Goal: Task Accomplishment & Management: Manage account settings

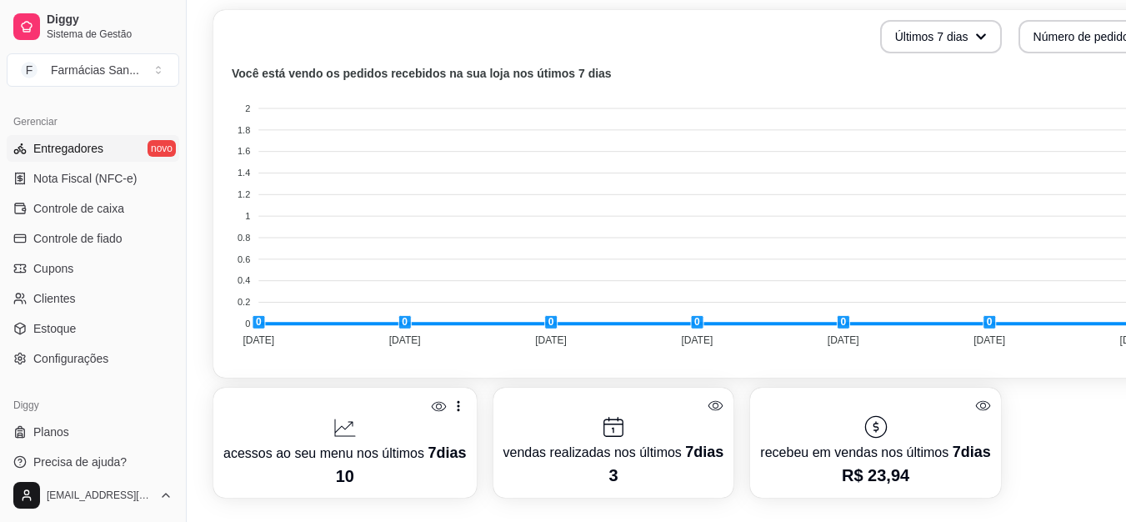
scroll to position [665, 0]
click at [78, 434] on link "Planos" at bounding box center [93, 431] width 173 height 27
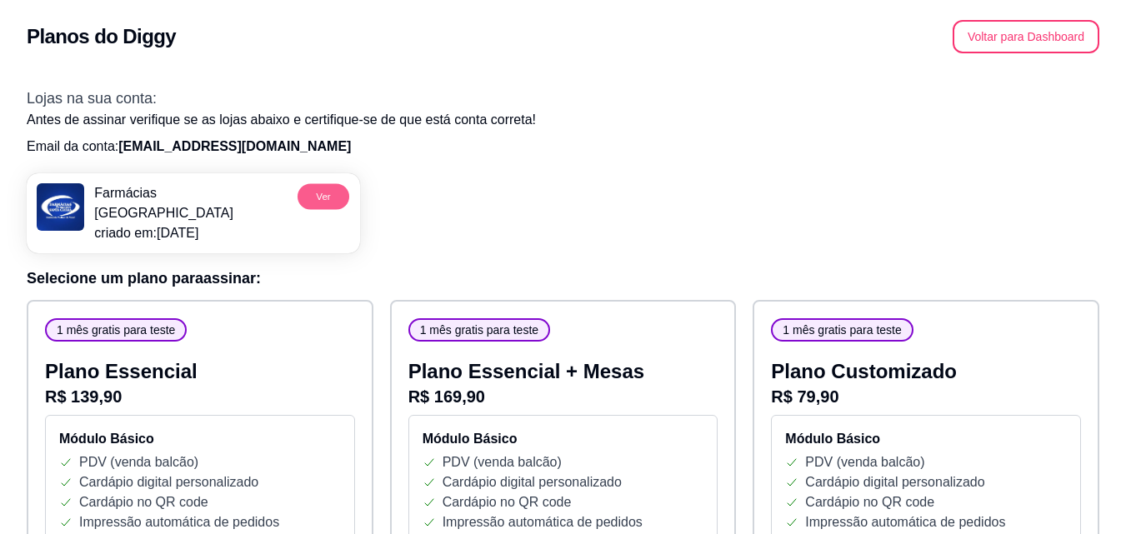
click at [340, 195] on button "Ver" at bounding box center [324, 196] width 52 height 26
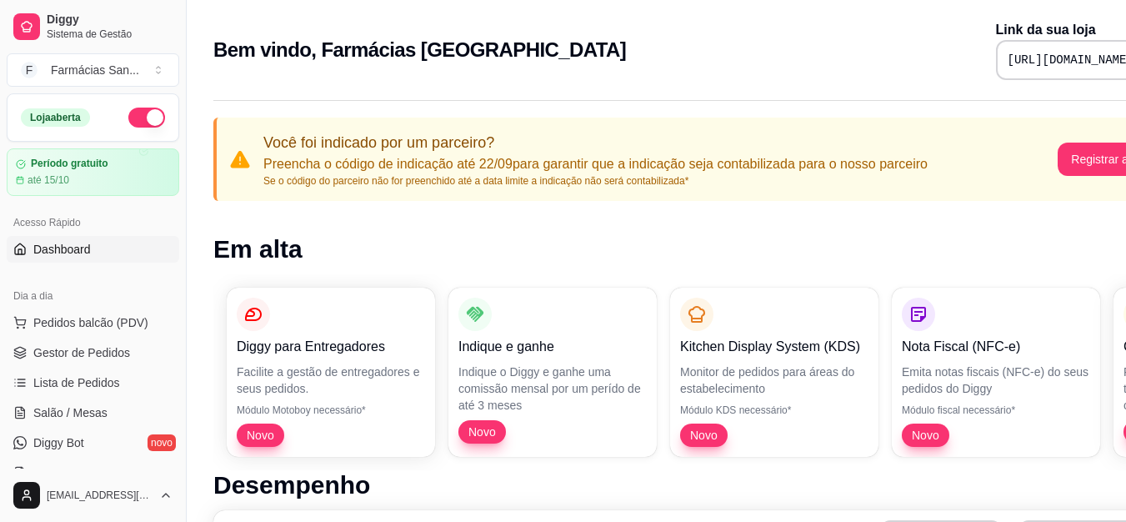
click at [139, 123] on button "button" at bounding box center [146, 118] width 37 height 20
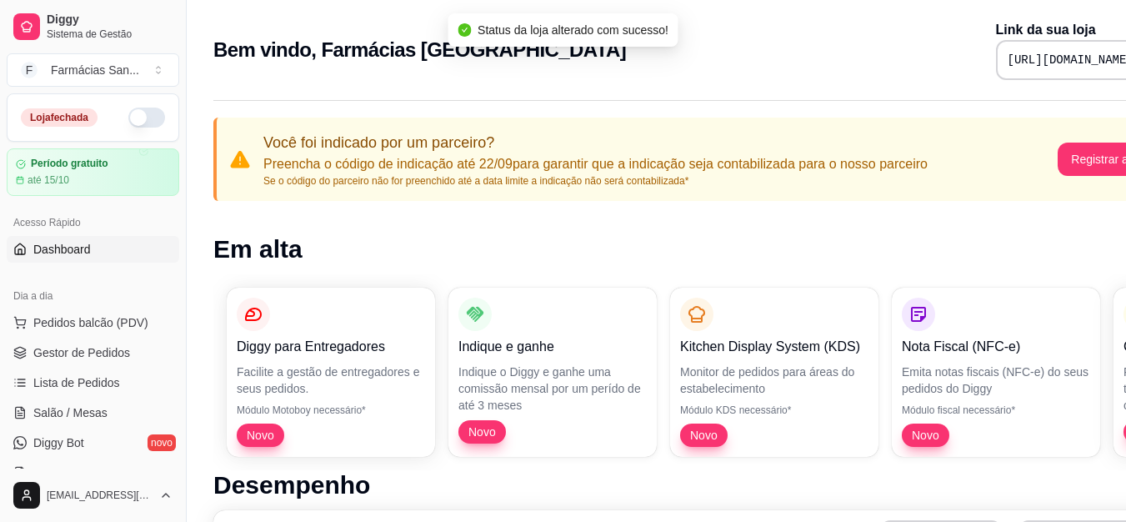
click at [139, 123] on button "button" at bounding box center [146, 118] width 37 height 20
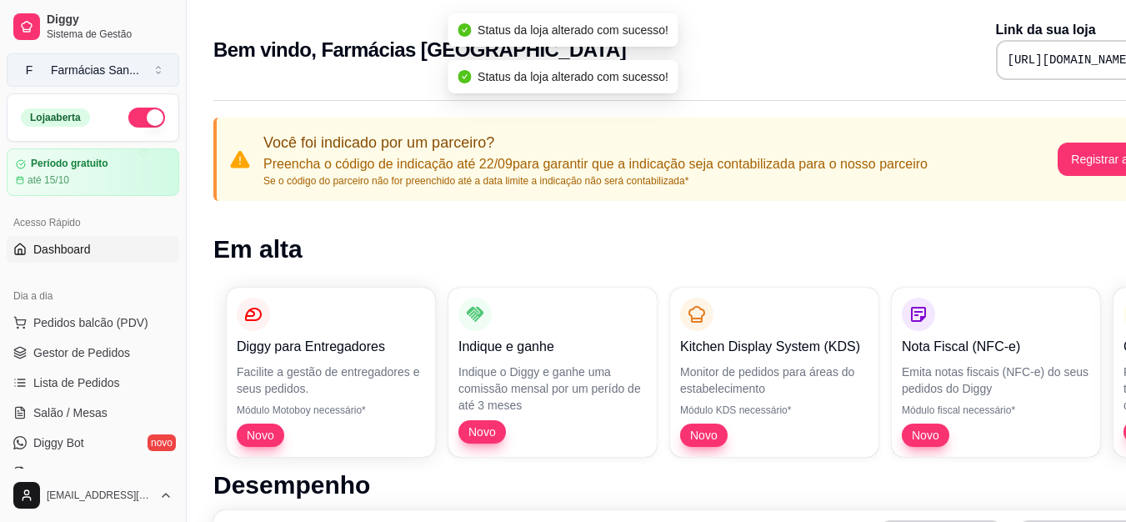
click at [109, 67] on div "Farmácias San ..." at bounding box center [95, 70] width 88 height 17
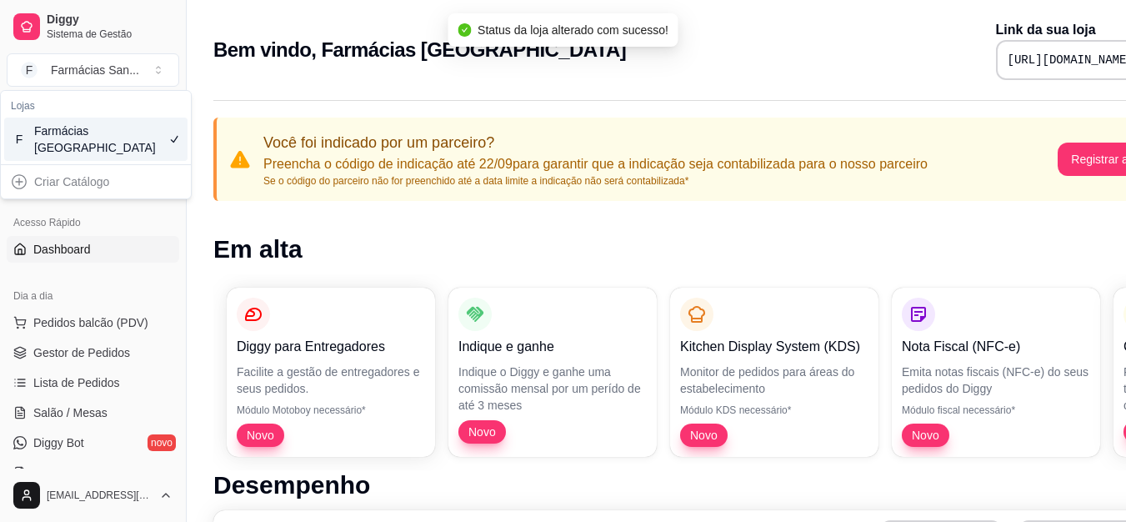
click at [86, 183] on div "Criar Catálogo" at bounding box center [95, 181] width 183 height 27
click at [19, 180] on div "Criar Catálogo" at bounding box center [95, 181] width 183 height 27
click at [48, 183] on div "Criar Catálogo" at bounding box center [95, 181] width 183 height 27
click at [118, 183] on div "Criar Catálogo" at bounding box center [95, 181] width 183 height 27
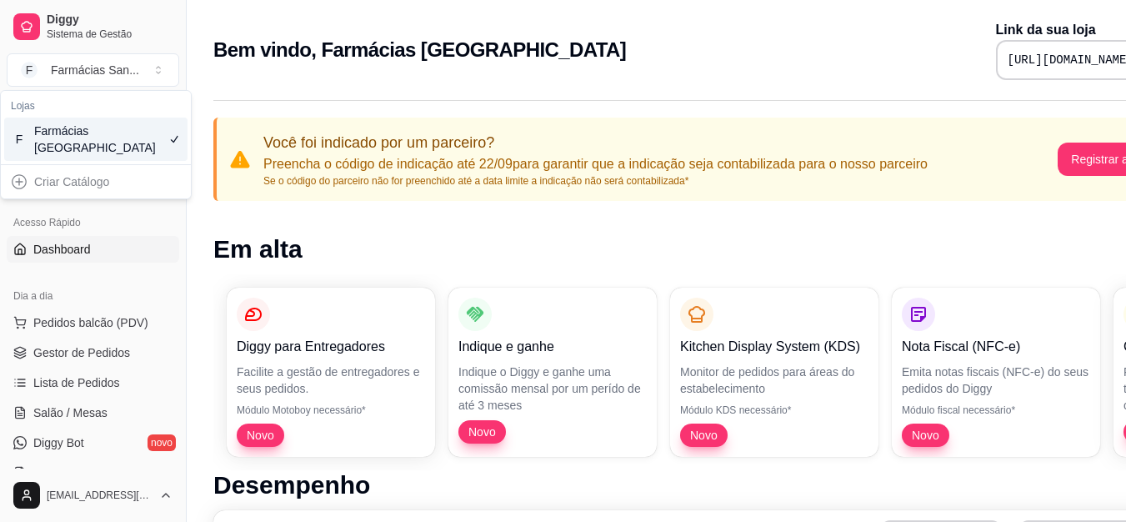
click at [113, 139] on div "F Farmácias Santa Cecília" at bounding box center [95, 139] width 183 height 43
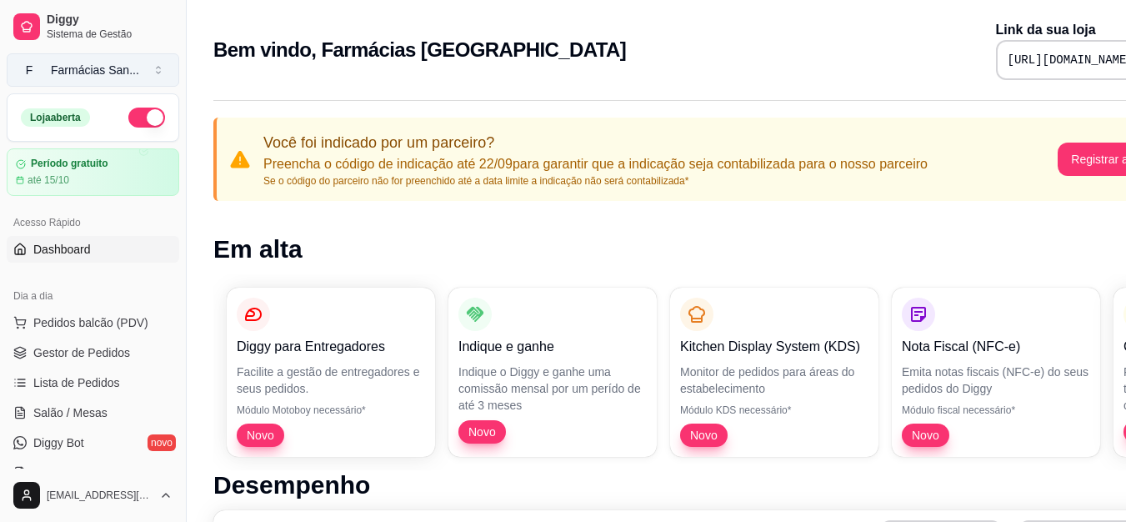
click at [105, 60] on button "F Farmácias San ..." at bounding box center [93, 69] width 173 height 33
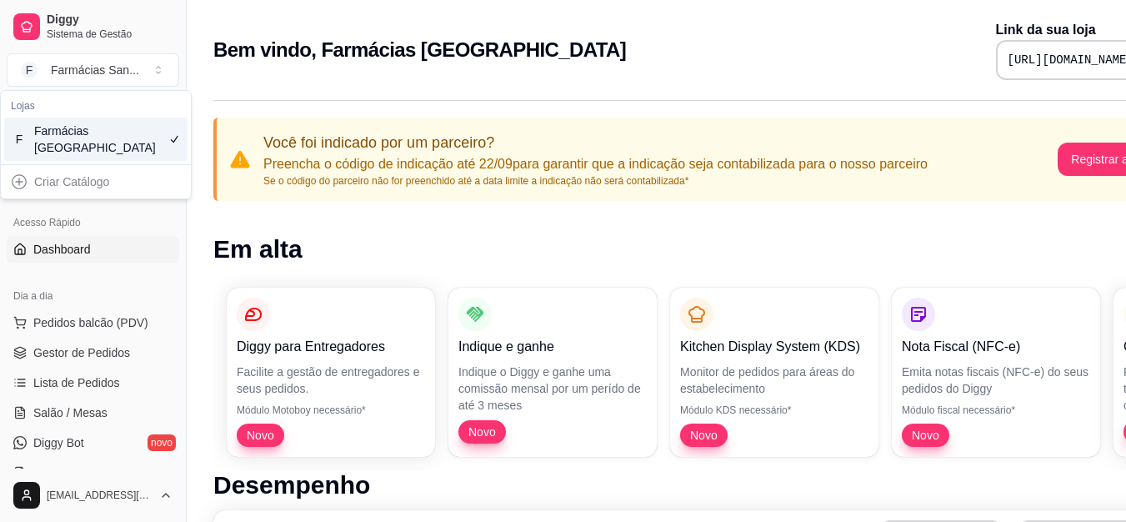
click at [87, 183] on div "Criar Catálogo" at bounding box center [95, 181] width 183 height 27
click at [17, 183] on div "Criar Catálogo" at bounding box center [95, 181] width 183 height 27
click at [57, 135] on div "Farmácias [GEOGRAPHIC_DATA]" at bounding box center [71, 139] width 75 height 33
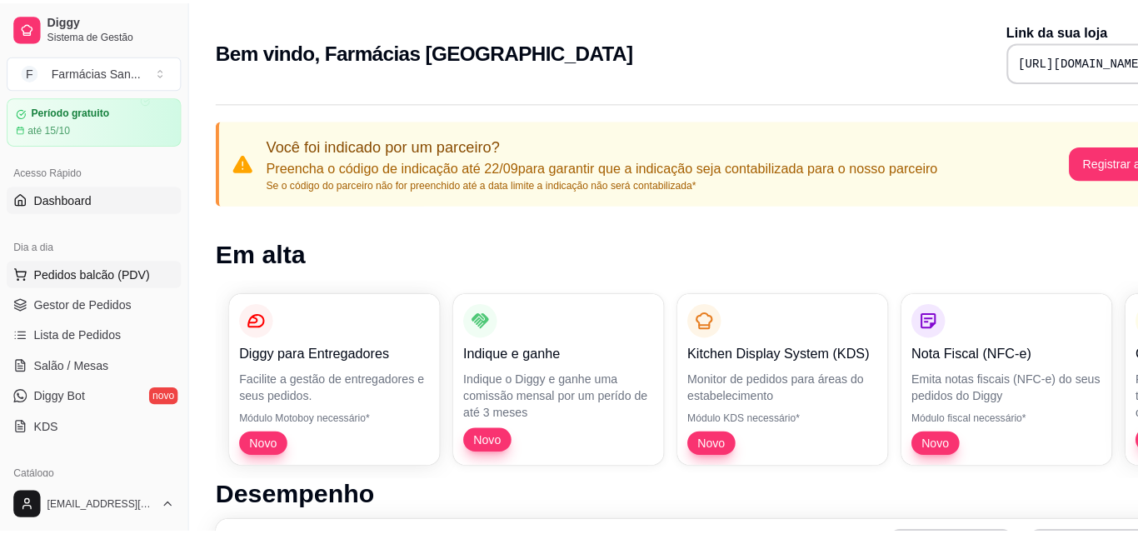
scroll to position [83, 0]
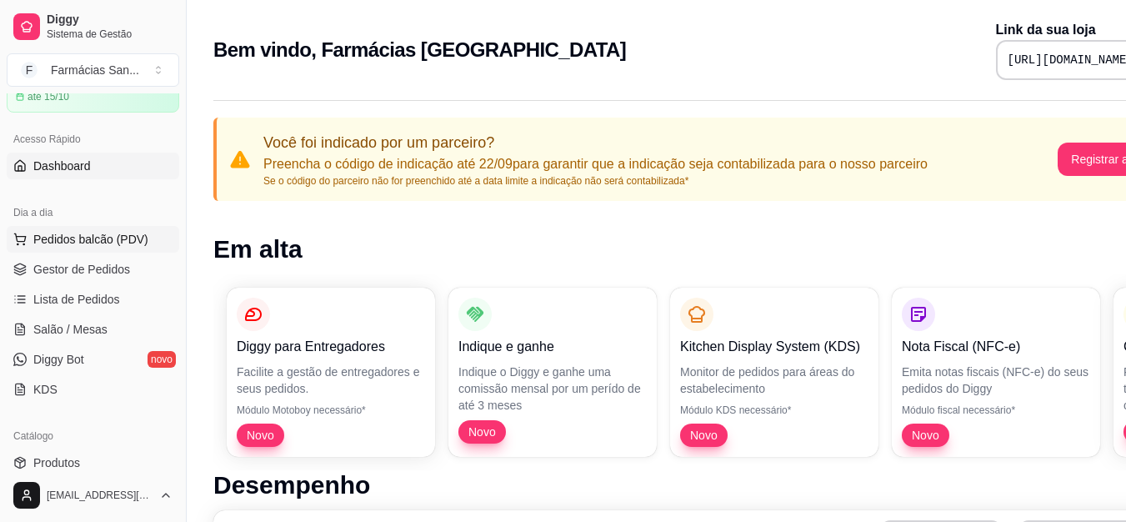
click at [104, 244] on span "Pedidos balcão (PDV)" at bounding box center [90, 239] width 115 height 17
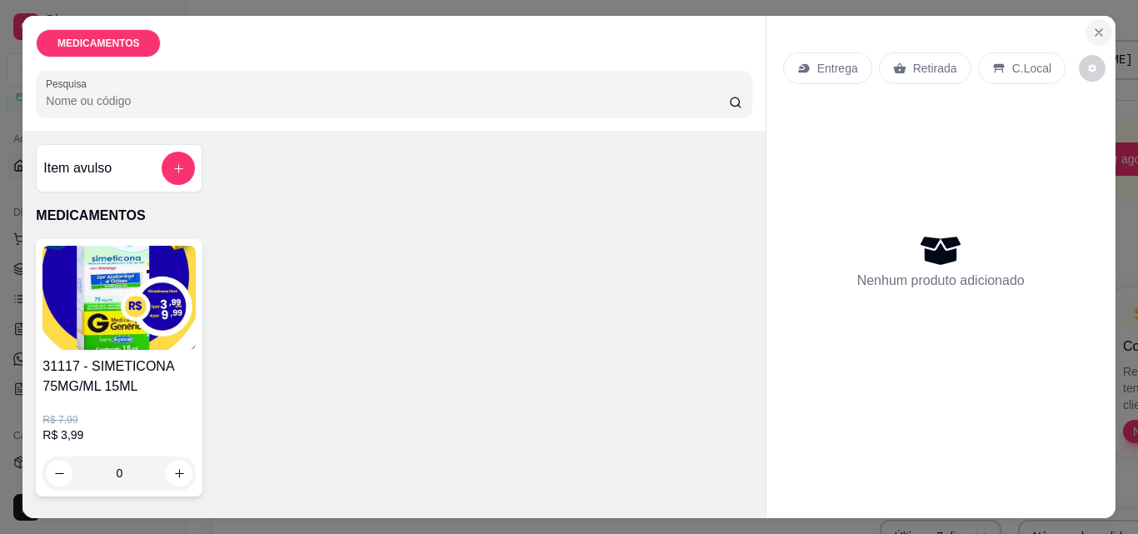
click at [1097, 26] on icon "Close" at bounding box center [1099, 32] width 13 height 13
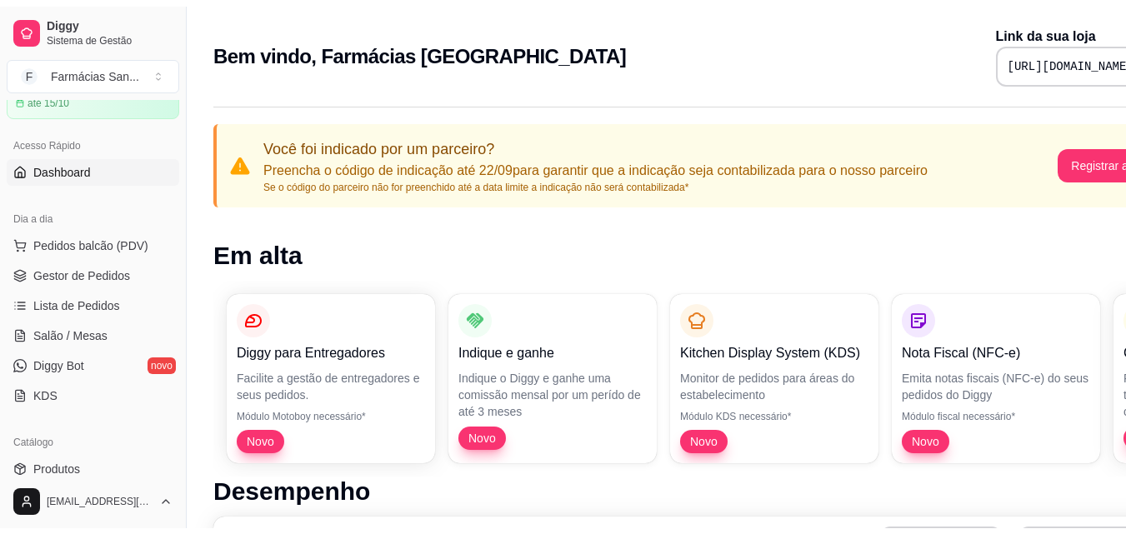
scroll to position [167, 0]
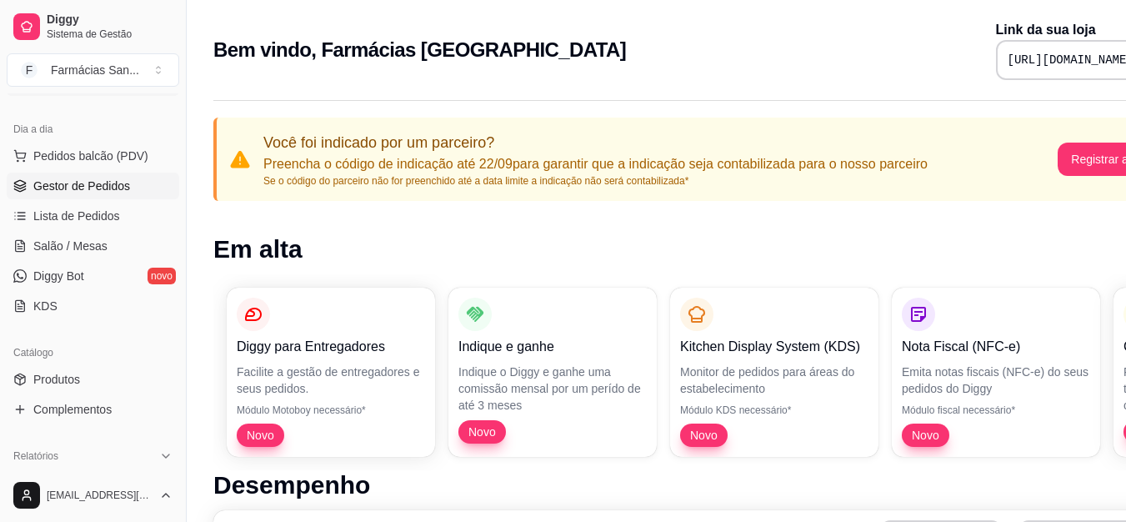
click at [124, 194] on link "Gestor de Pedidos" at bounding box center [93, 186] width 173 height 27
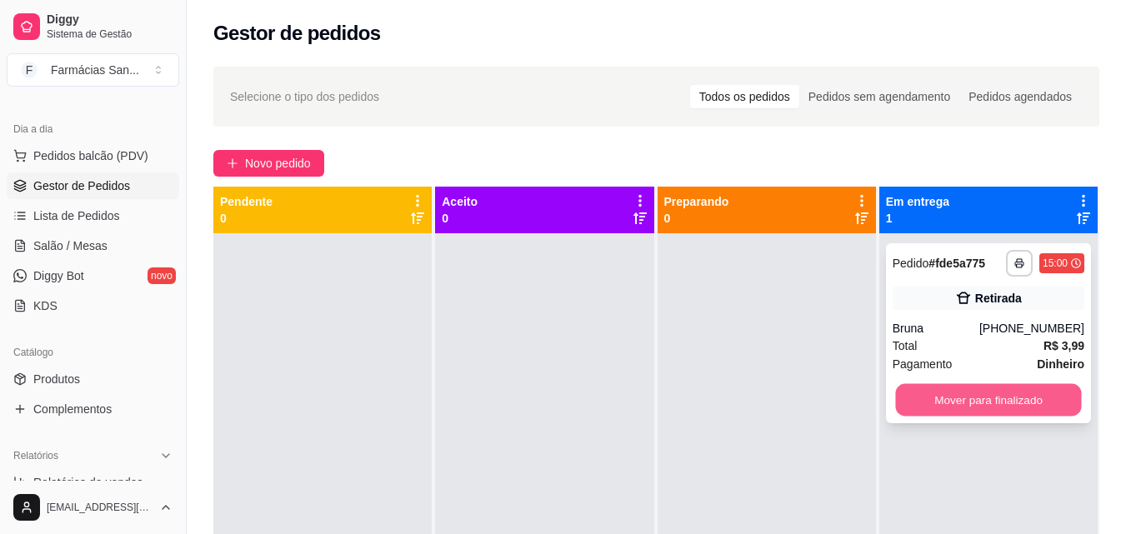
click at [1037, 398] on button "Mover para finalizado" at bounding box center [988, 400] width 186 height 33
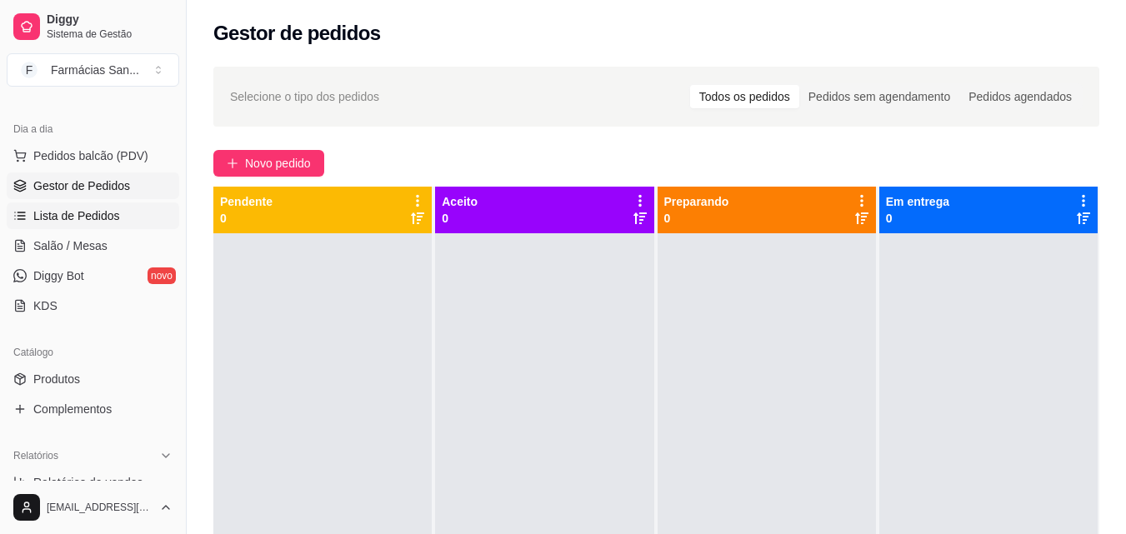
click at [93, 223] on span "Lista de Pedidos" at bounding box center [76, 216] width 87 height 17
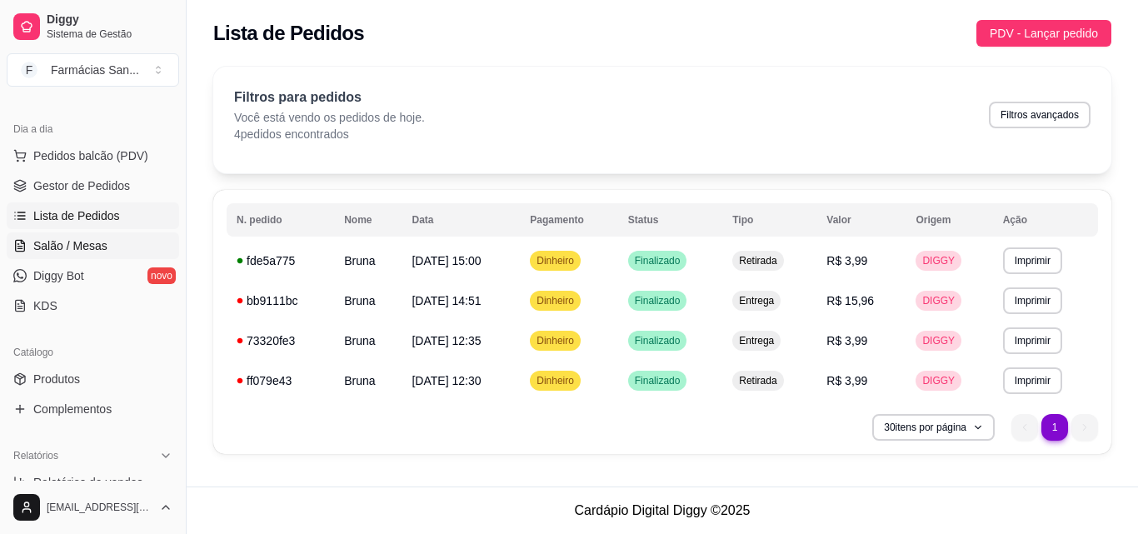
click at [63, 254] on link "Salão / Mesas" at bounding box center [93, 246] width 173 height 27
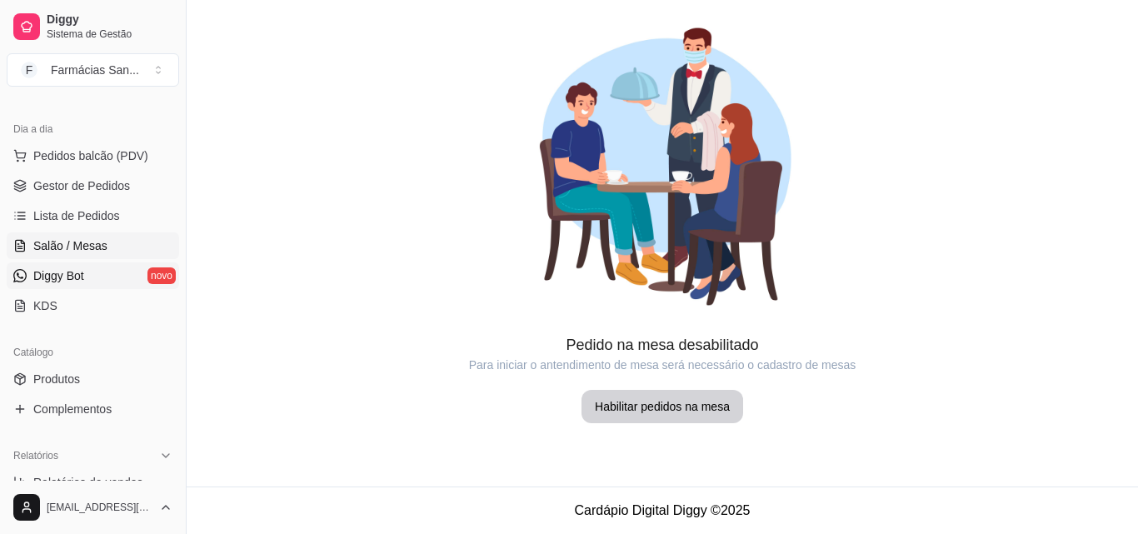
click at [64, 279] on span "Diggy Bot" at bounding box center [58, 276] width 51 height 17
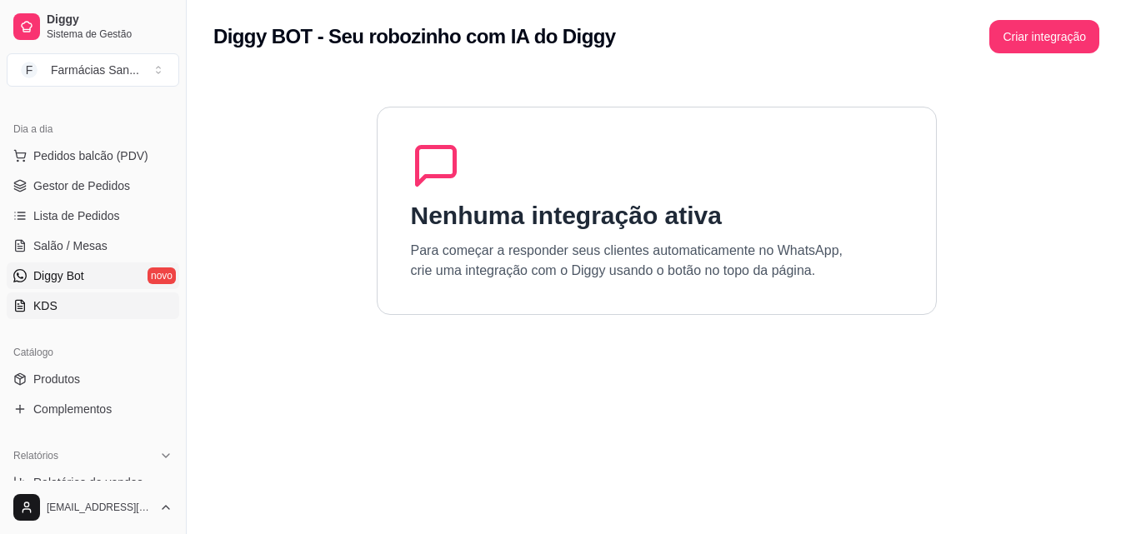
click at [78, 308] on link "KDS" at bounding box center [93, 306] width 173 height 27
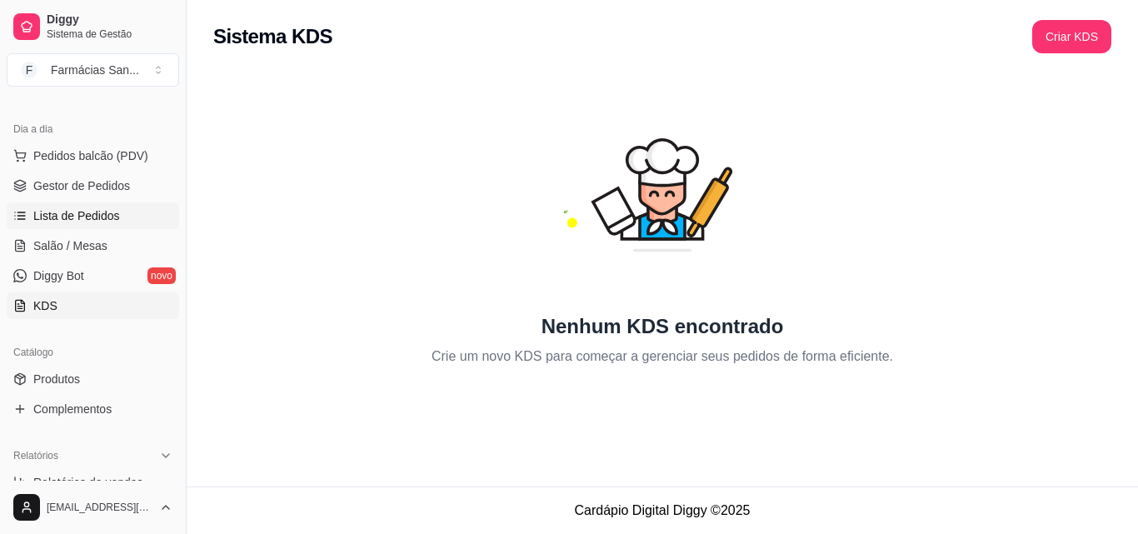
click at [63, 209] on span "Lista de Pedidos" at bounding box center [76, 216] width 87 height 17
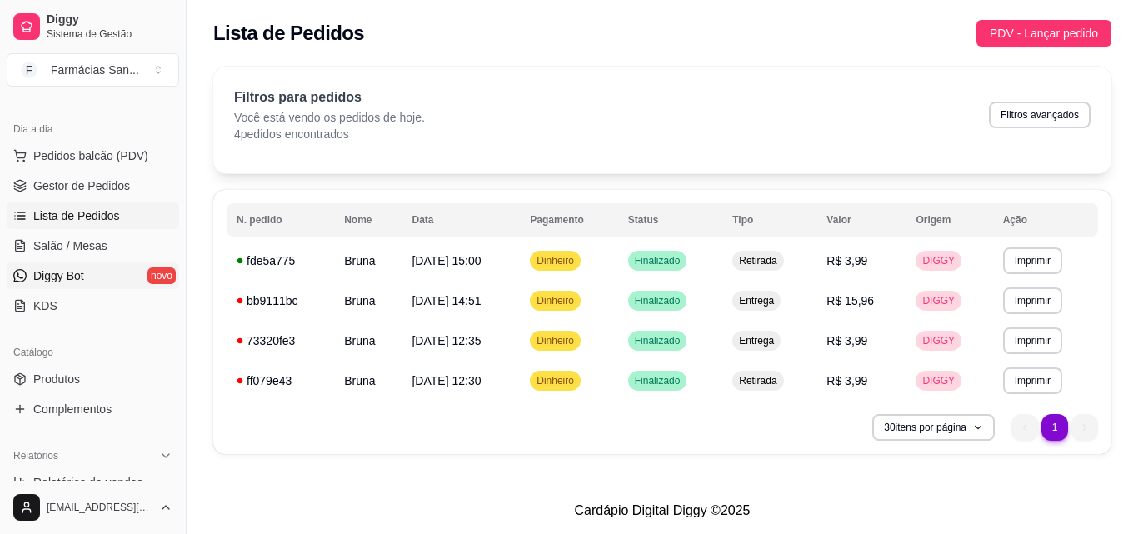
click at [79, 280] on span "Diggy Bot" at bounding box center [58, 276] width 51 height 17
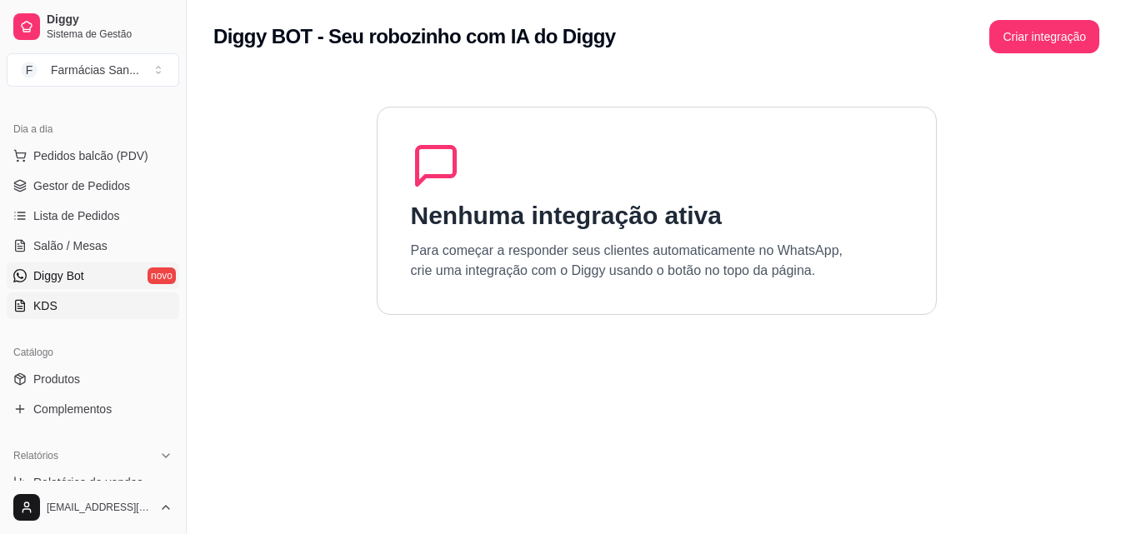
click at [63, 311] on link "KDS" at bounding box center [93, 306] width 173 height 27
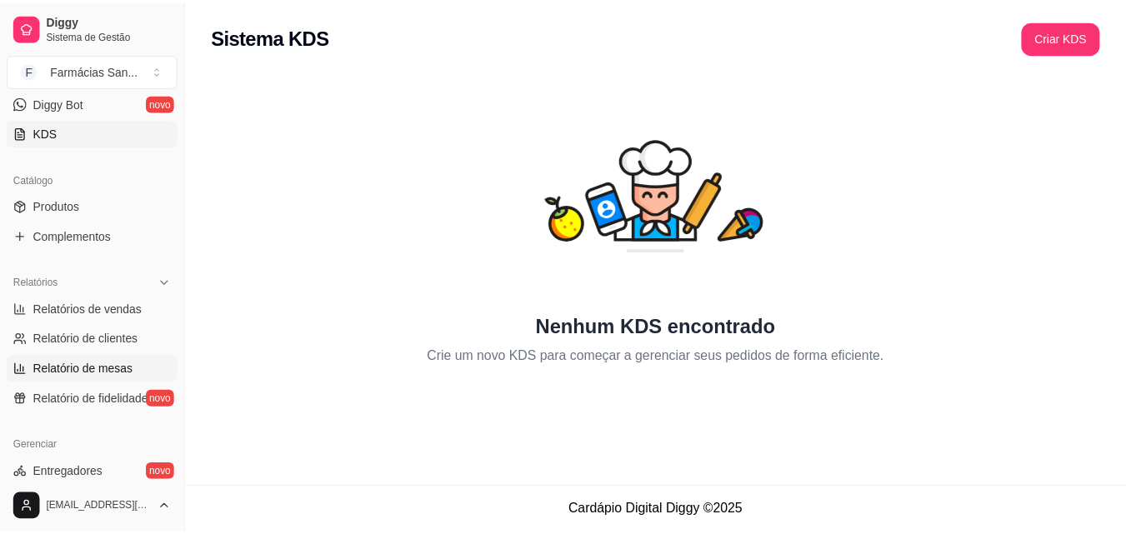
scroll to position [417, 0]
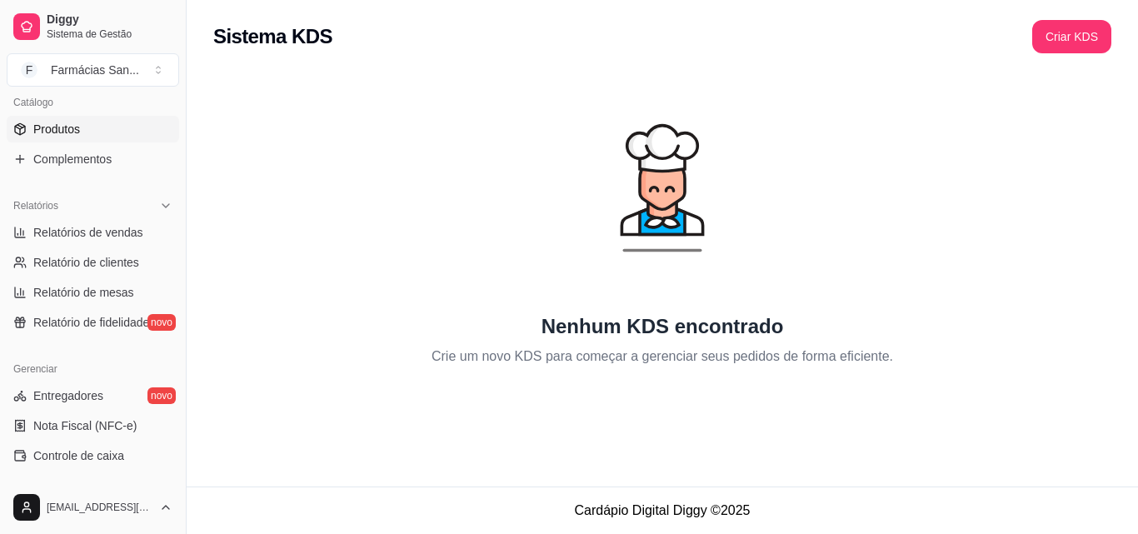
click at [66, 129] on span "Produtos" at bounding box center [56, 129] width 47 height 17
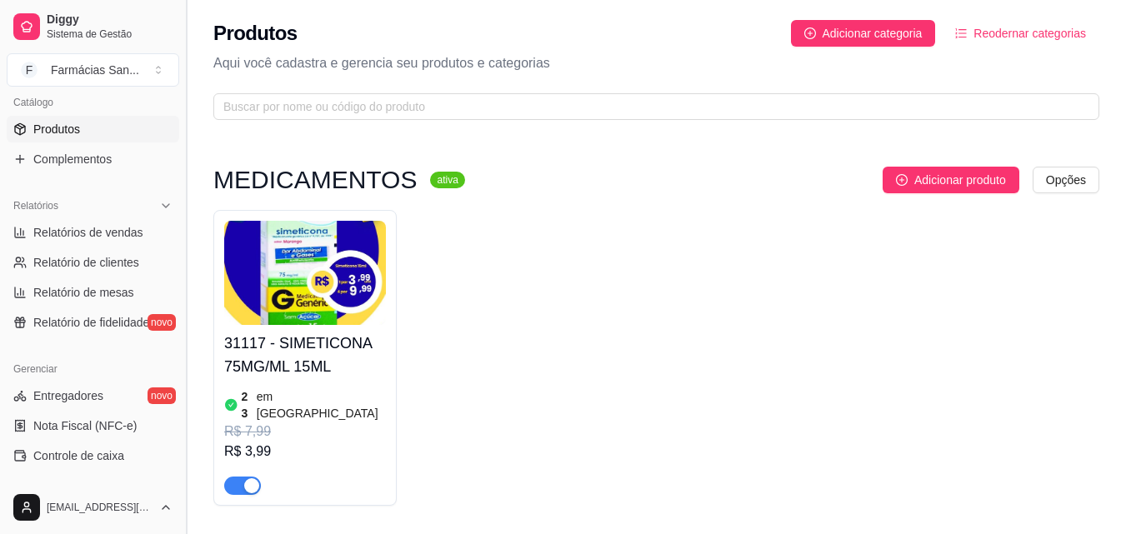
click at [181, 103] on button "Toggle Sidebar" at bounding box center [185, 267] width 13 height 534
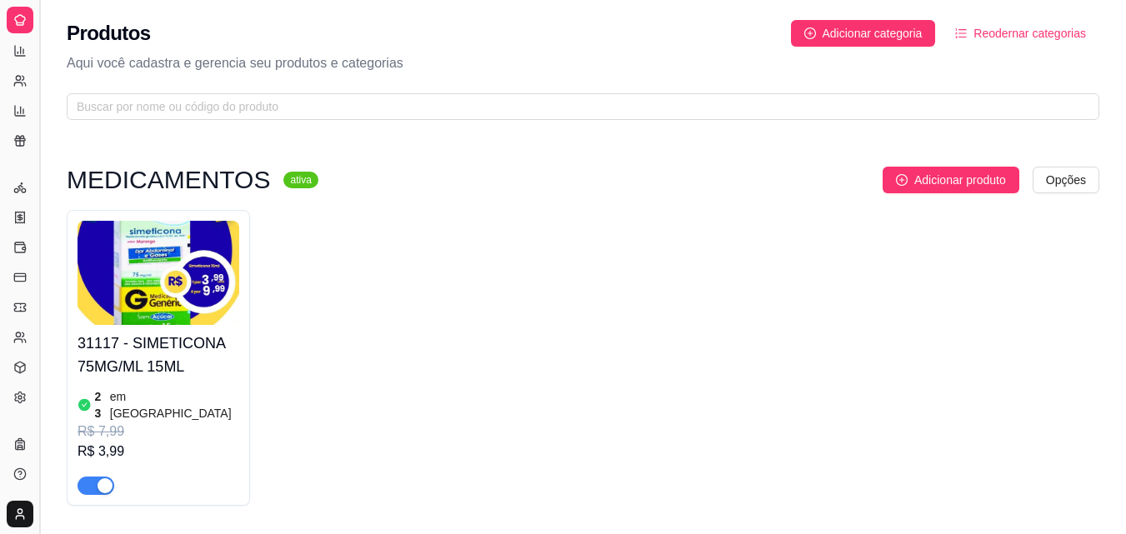
scroll to position [308, 0]
click at [13, 17] on icon at bounding box center [19, 19] width 13 height 13
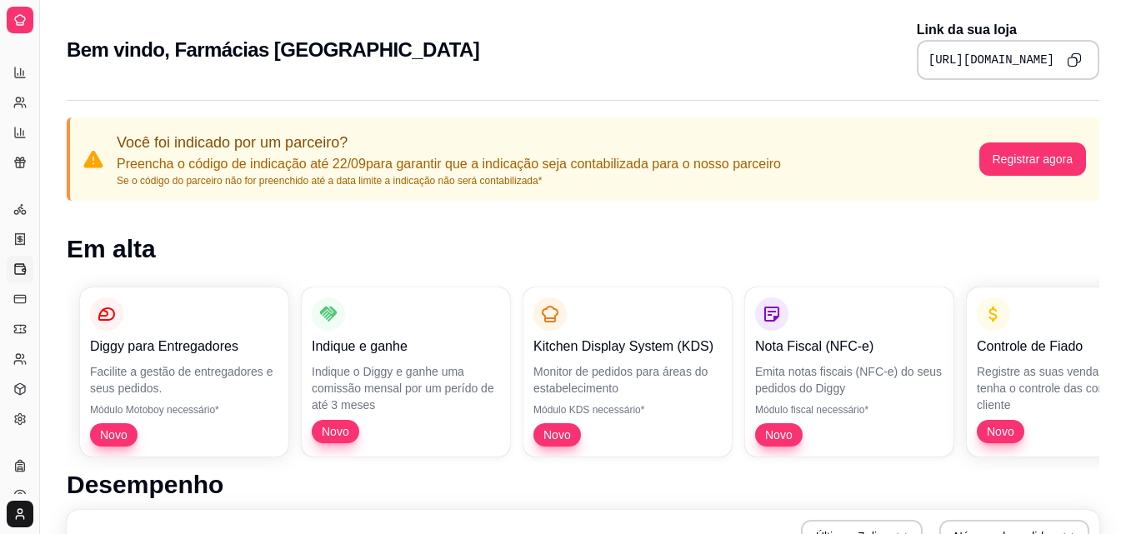
click at [24, 275] on icon at bounding box center [19, 269] width 13 height 13
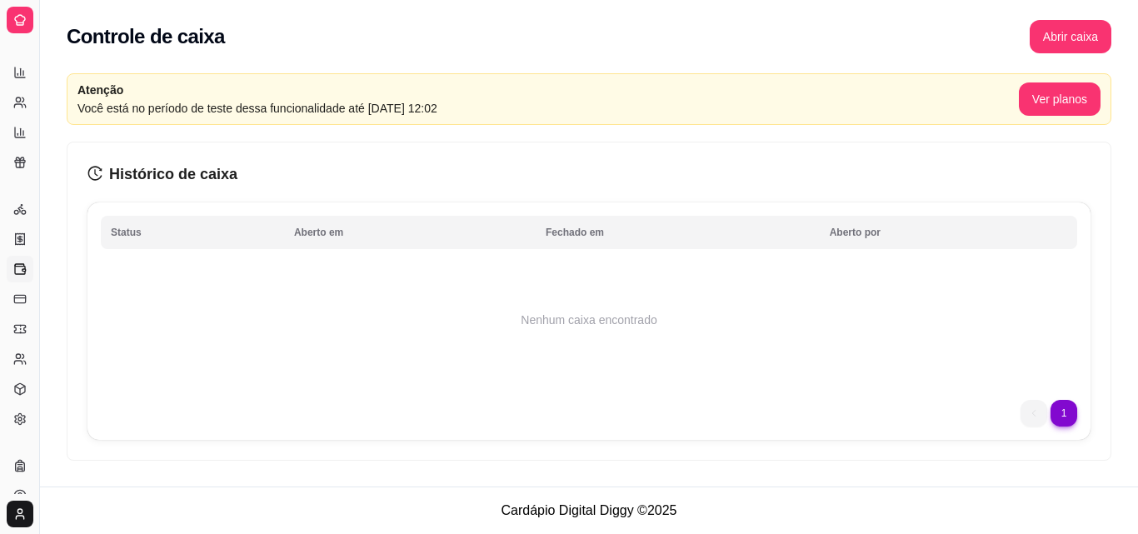
drag, startPoint x: 34, startPoint y: 48, endPoint x: 79, endPoint y: 60, distance: 46.5
click at [79, 60] on div "Diggy Sistema de Gestão F Farmácias San ... Loja aberta Período gratuito até 15…" at bounding box center [569, 267] width 1138 height 534
click at [23, 521] on html "Diggy Sistema de Gestão F Farmácias San ... Loja aberta Período gratuito até 15…" at bounding box center [569, 267] width 1138 height 534
click at [57, 402] on html "Diggy Sistema de Gestão F Farmácias San ... Loja aberta Período gratuito até 15…" at bounding box center [569, 267] width 1138 height 534
click at [27, 365] on link "Clientes" at bounding box center [20, 359] width 27 height 27
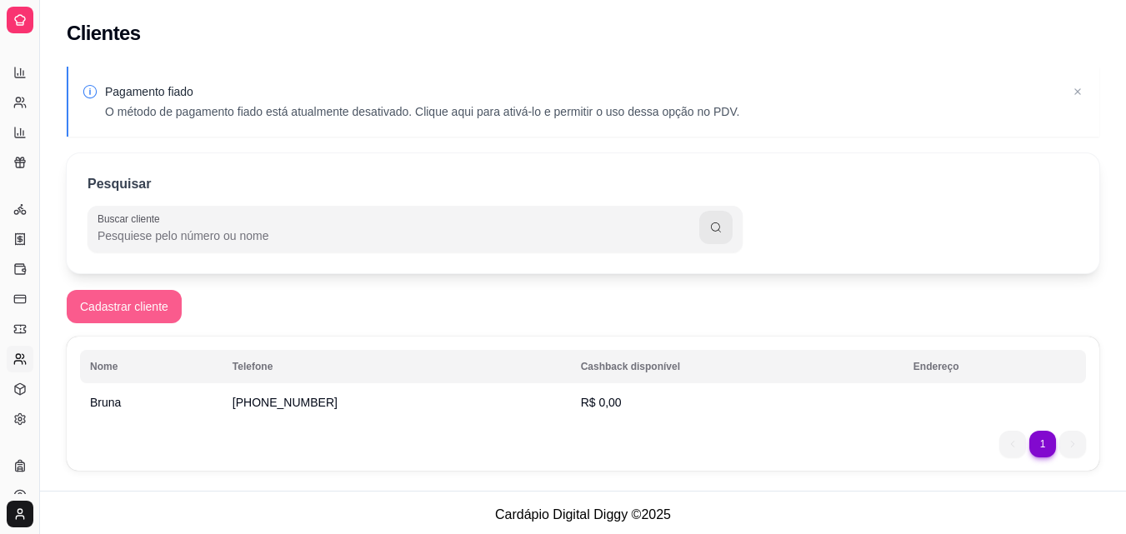
drag, startPoint x: 40, startPoint y: 289, endPoint x: 72, endPoint y: 296, distance: 32.4
click at [72, 296] on div "Diggy Sistema de Gestão F Farmácias San ... Loja aberta Período gratuito até 15…" at bounding box center [563, 269] width 1126 height 538
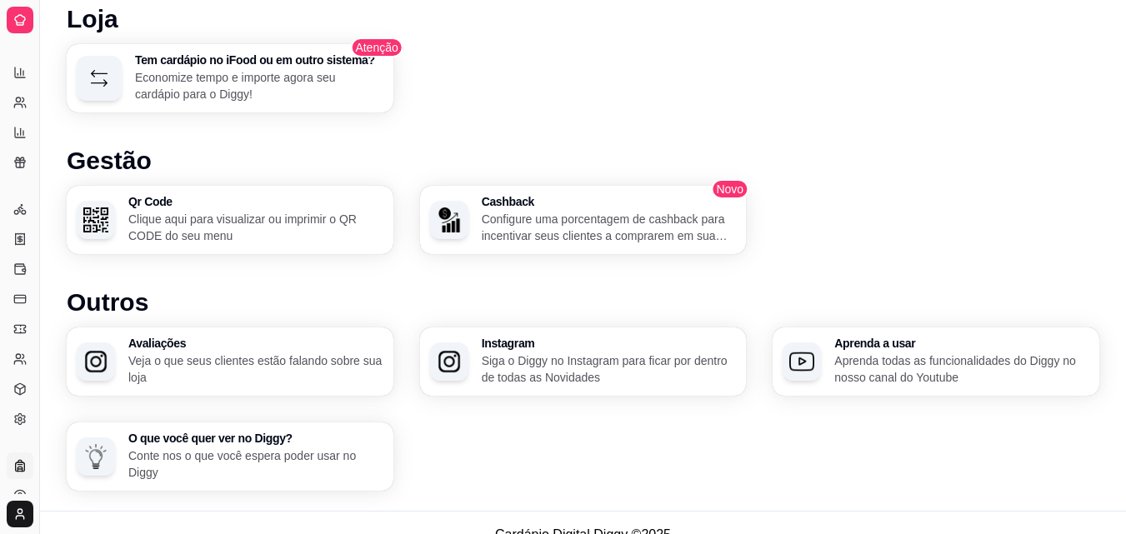
scroll to position [1050, 0]
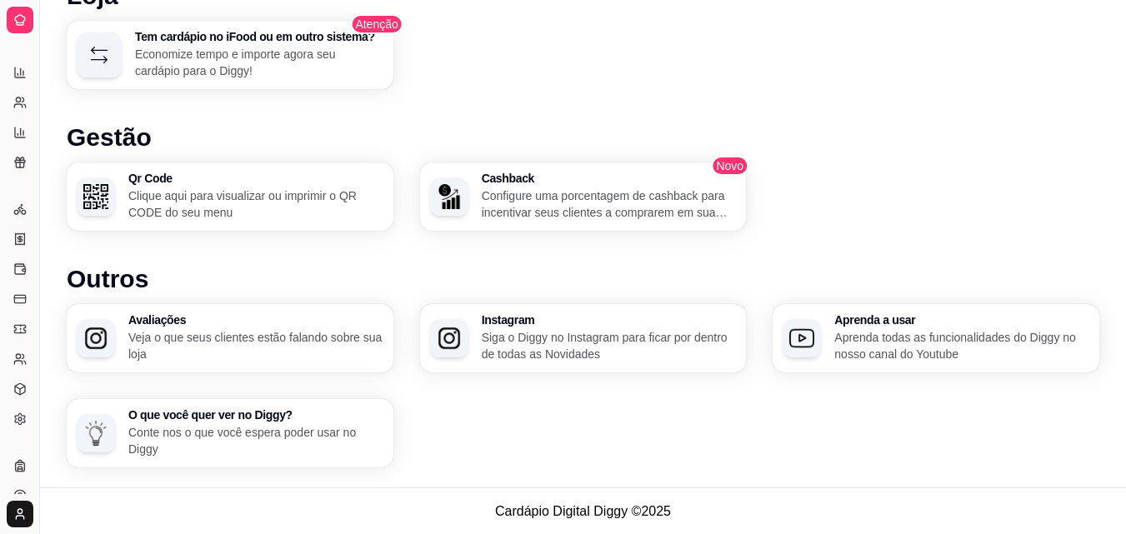
click at [20, 426] on div "Diggy" at bounding box center [20, 439] width 26 height 27
click at [28, 420] on link "Configurações" at bounding box center [20, 419] width 27 height 27
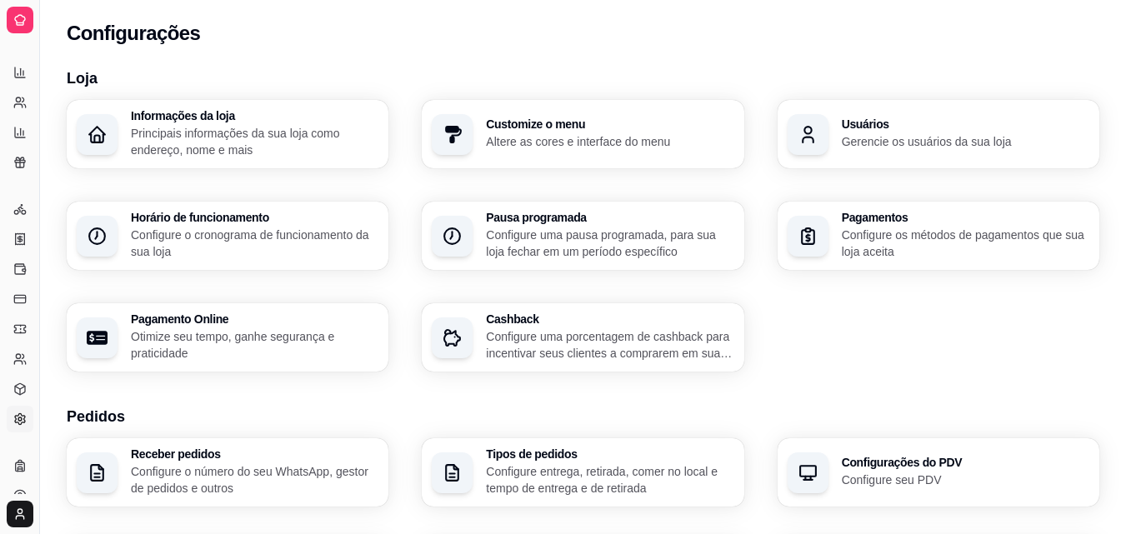
drag, startPoint x: 43, startPoint y: 58, endPoint x: 89, endPoint y: 65, distance: 46.3
click at [24, 18] on icon at bounding box center [20, 20] width 10 height 10
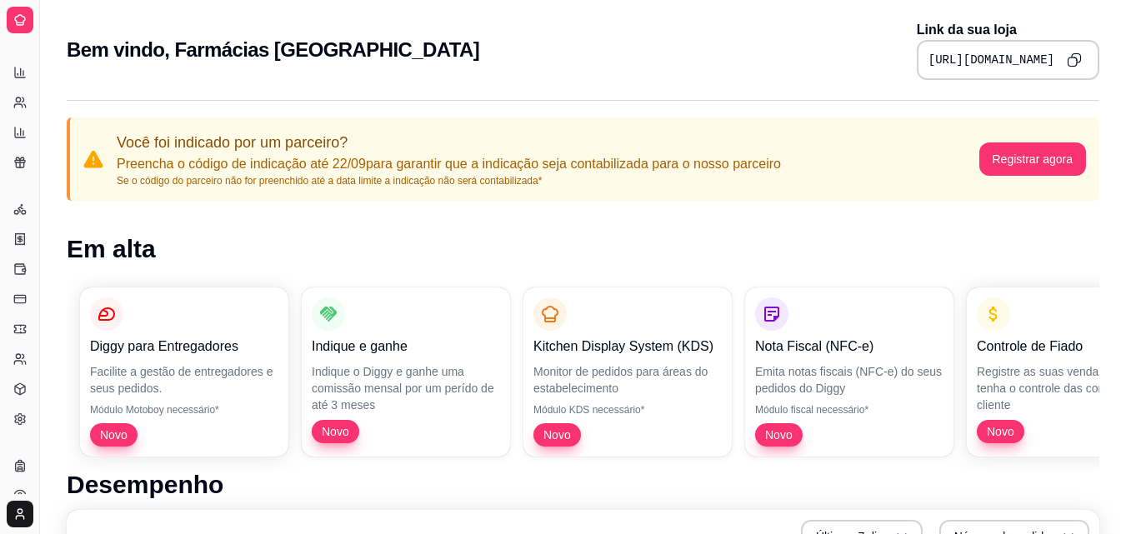
click at [24, 18] on icon at bounding box center [20, 20] width 10 height 10
click at [14, 508] on html "Diggy Sistema de Gestão F Farmácias San ... Loja aberta Período gratuito até 15…" at bounding box center [563, 267] width 1126 height 534
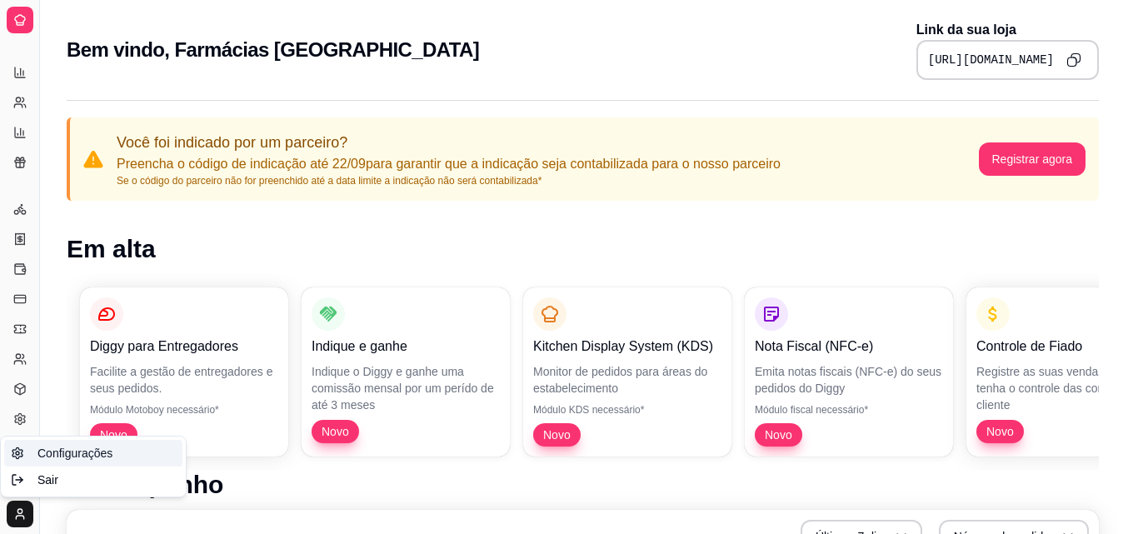
click at [65, 447] on span "Configurações" at bounding box center [75, 453] width 75 height 17
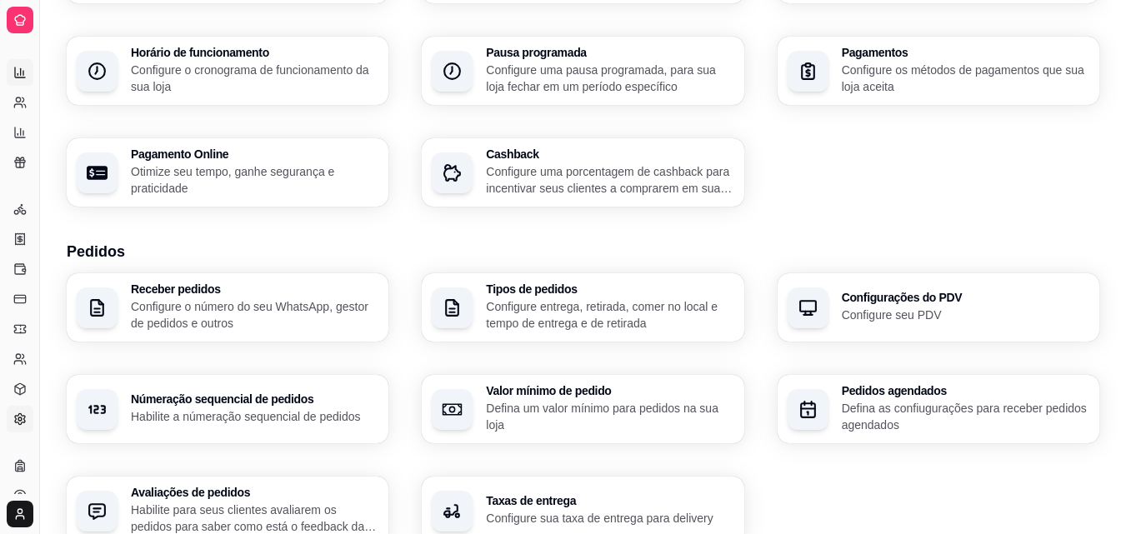
scroll to position [167, 0]
click at [18, 75] on icon at bounding box center [18, 74] width 0 height 2
select select "ALL"
select select "0"
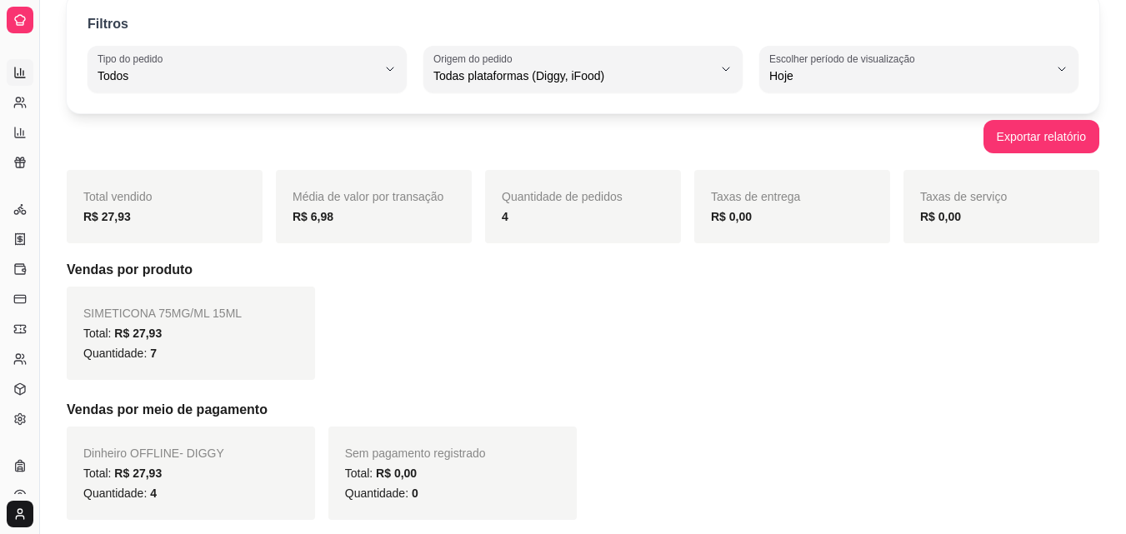
scroll to position [250, 0]
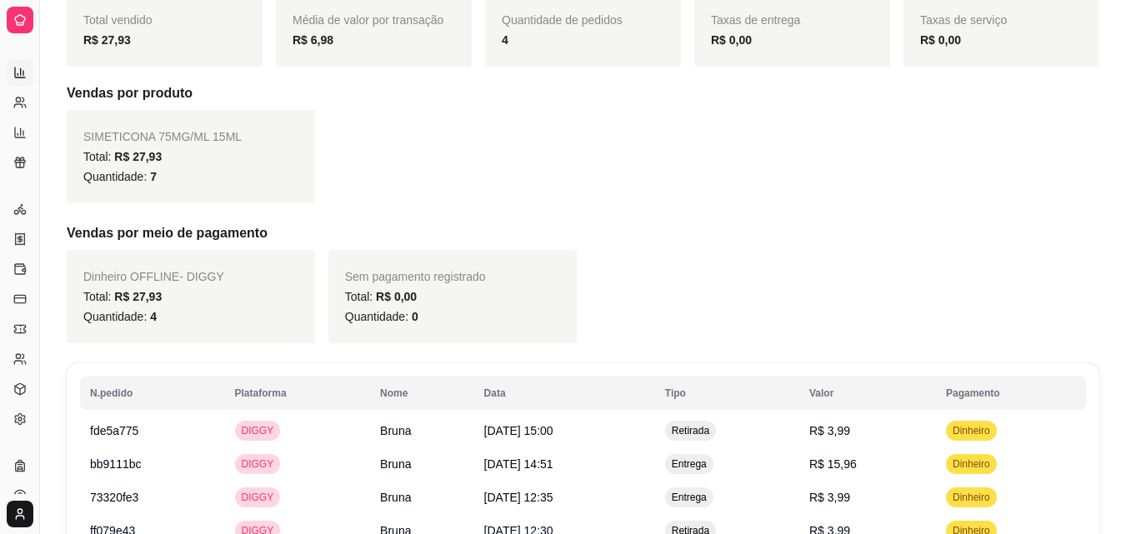
click at [21, 23] on icon at bounding box center [20, 23] width 7 height 0
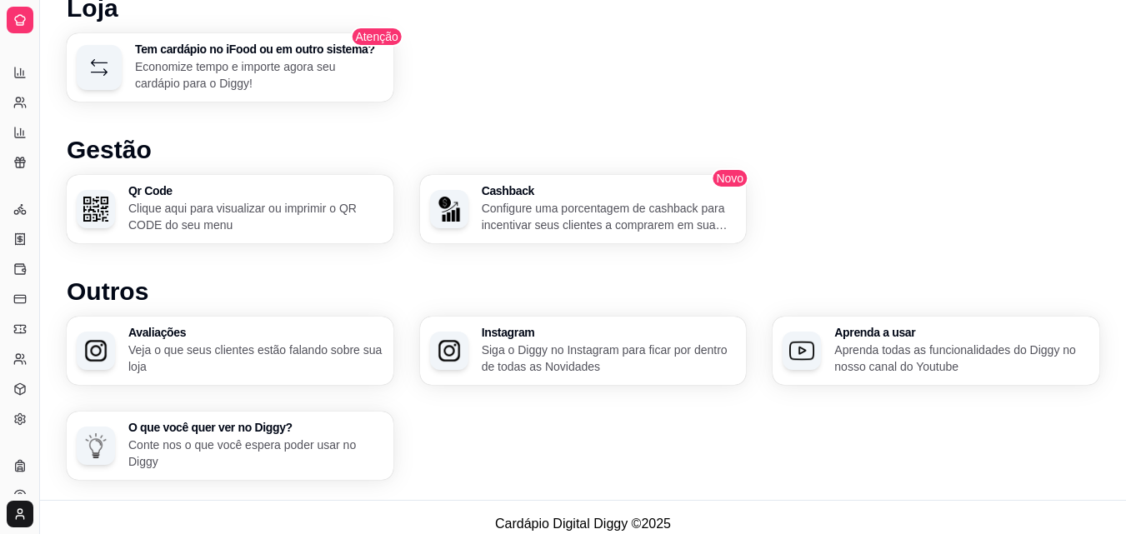
scroll to position [1050, 0]
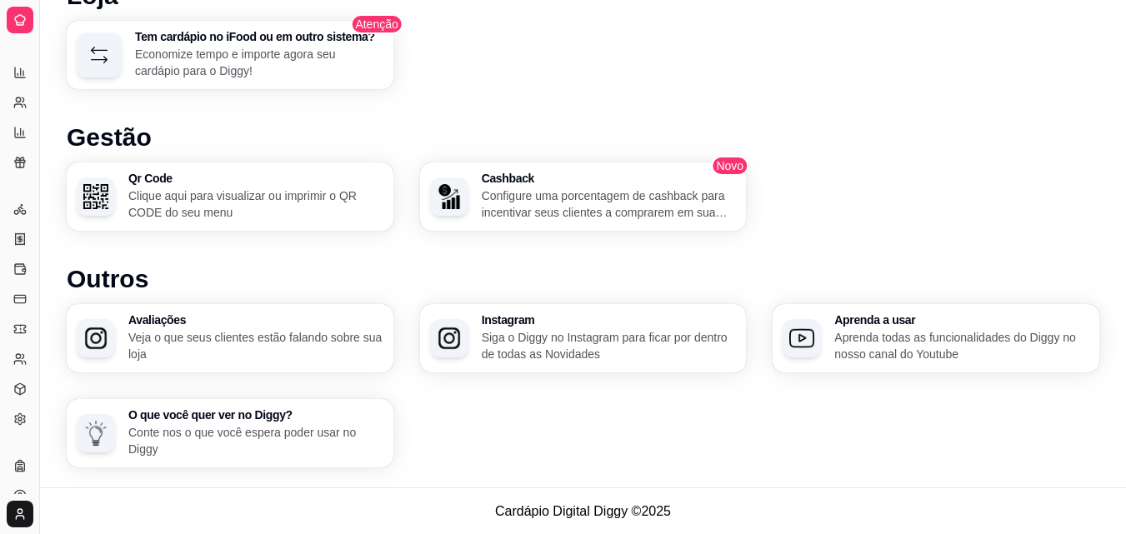
click at [29, 58] on div "Relatórios" at bounding box center [20, 46] width 26 height 27
click at [33, 57] on div "Diggy Sistema de Gestão F Farmácias San ... Loja aberta Período gratuito até 15…" at bounding box center [19, 267] width 39 height 534
click at [31, 53] on div "Catálogo" at bounding box center [20, 64] width 26 height 27
click at [33, 54] on button "Toggle Sidebar" at bounding box center [39, 267] width 13 height 534
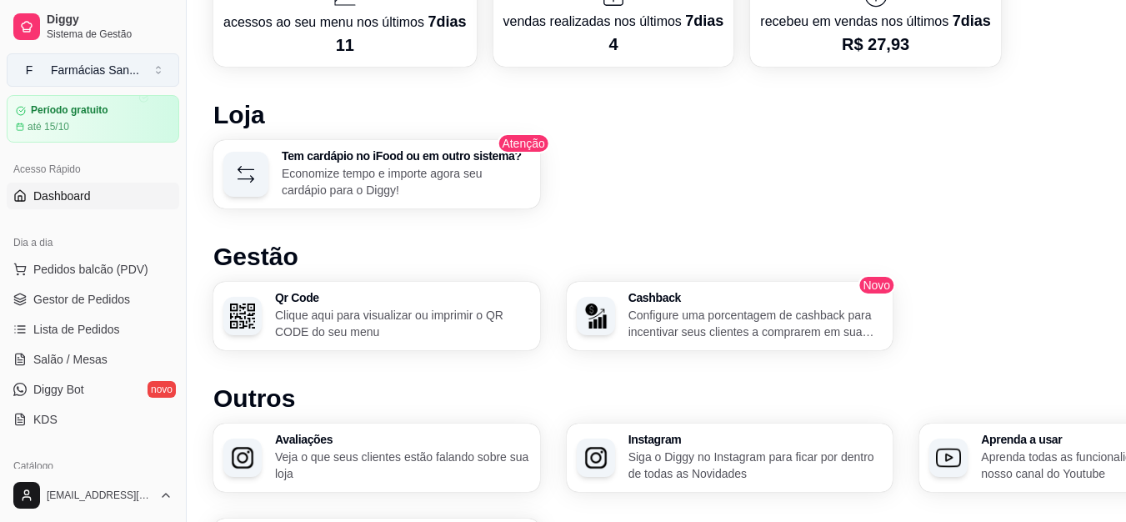
scroll to position [800, 0]
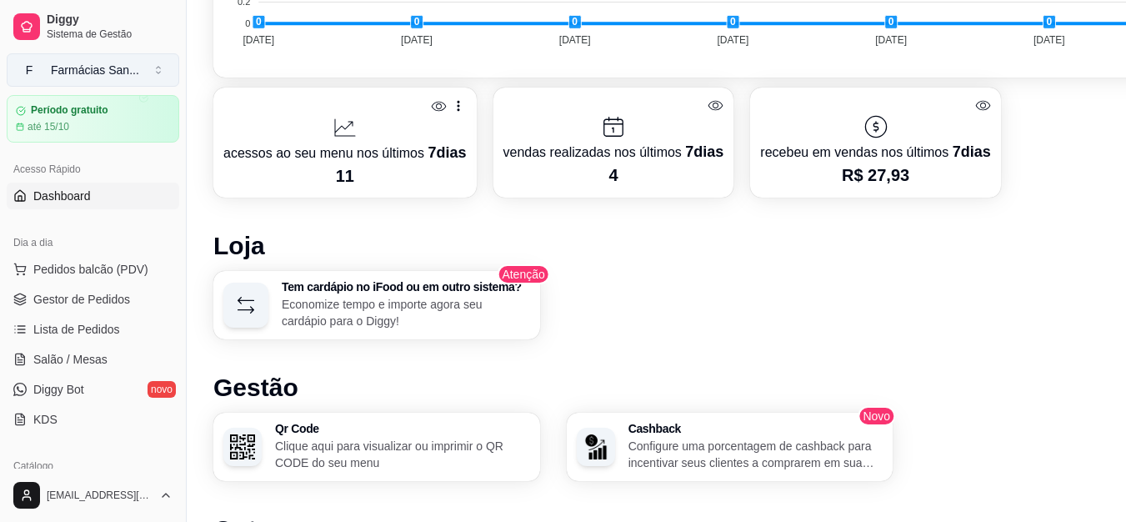
click at [127, 76] on div "Farmácias San ..." at bounding box center [95, 70] width 88 height 17
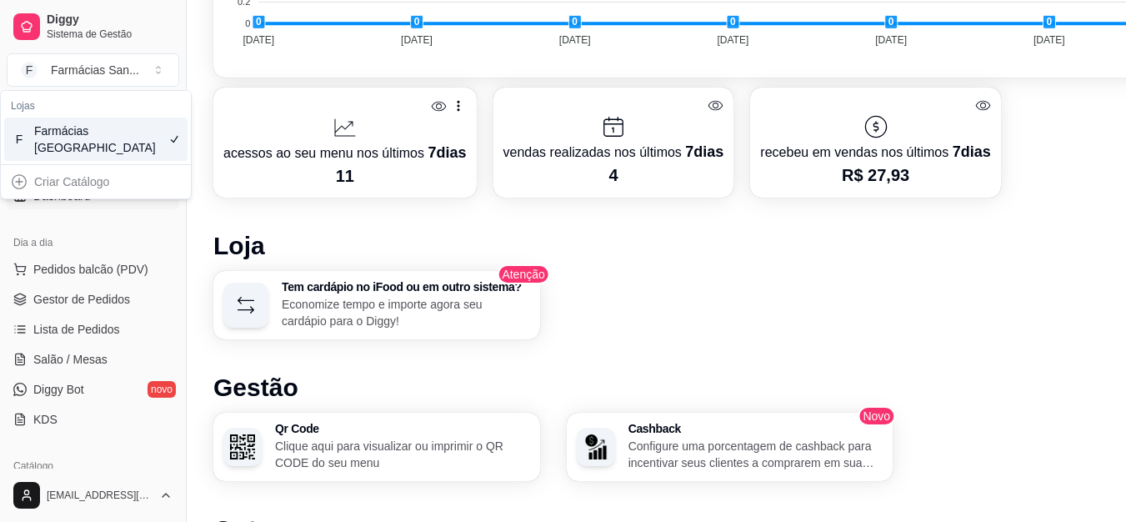
click at [115, 136] on div "F Farmácias Santa Cecília" at bounding box center [95, 139] width 183 height 43
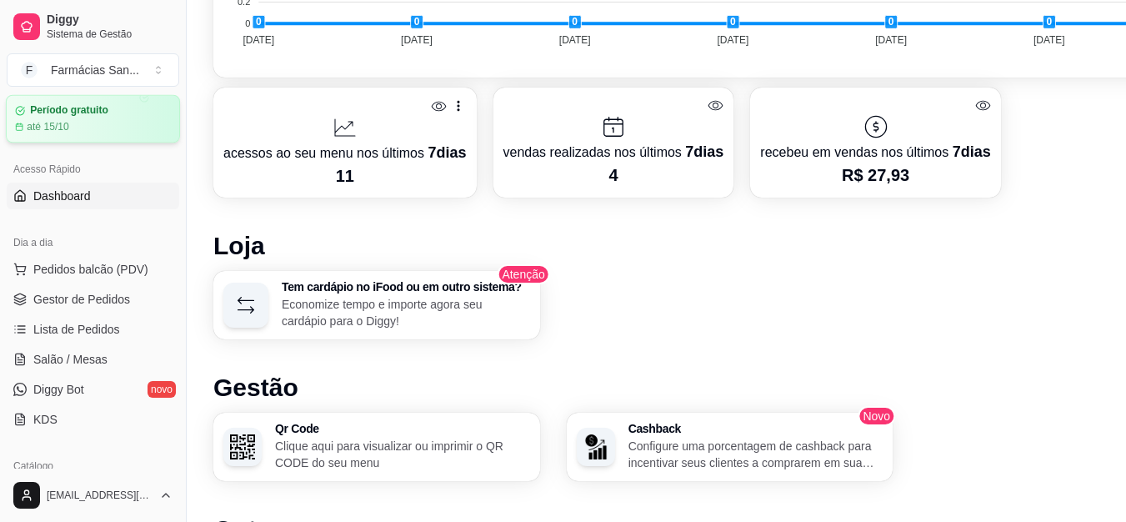
click at [66, 114] on article "Período gratuito" at bounding box center [69, 110] width 78 height 13
click at [61, 71] on div "Farmácias San ..." at bounding box center [95, 70] width 88 height 17
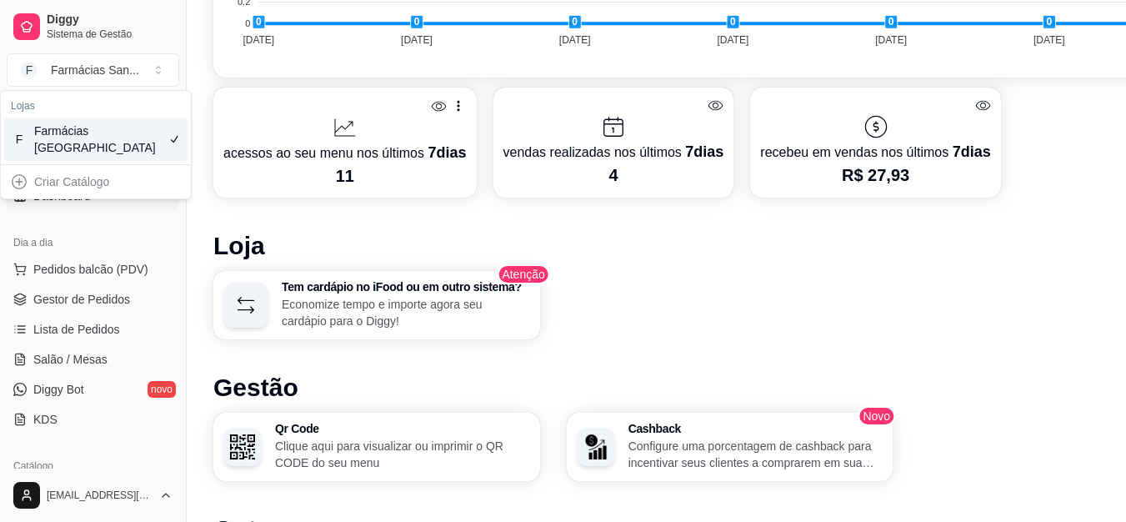
click at [69, 180] on div "Criar Catálogo" at bounding box center [95, 181] width 183 height 27
click at [12, 184] on div "Criar Catálogo" at bounding box center [95, 181] width 183 height 27
drag, startPoint x: 12, startPoint y: 184, endPoint x: 78, endPoint y: 70, distance: 132.2
click at [18, 175] on div "Criar Catálogo" at bounding box center [95, 181] width 183 height 27
click at [79, 65] on div "Farmácias San ..." at bounding box center [95, 70] width 88 height 17
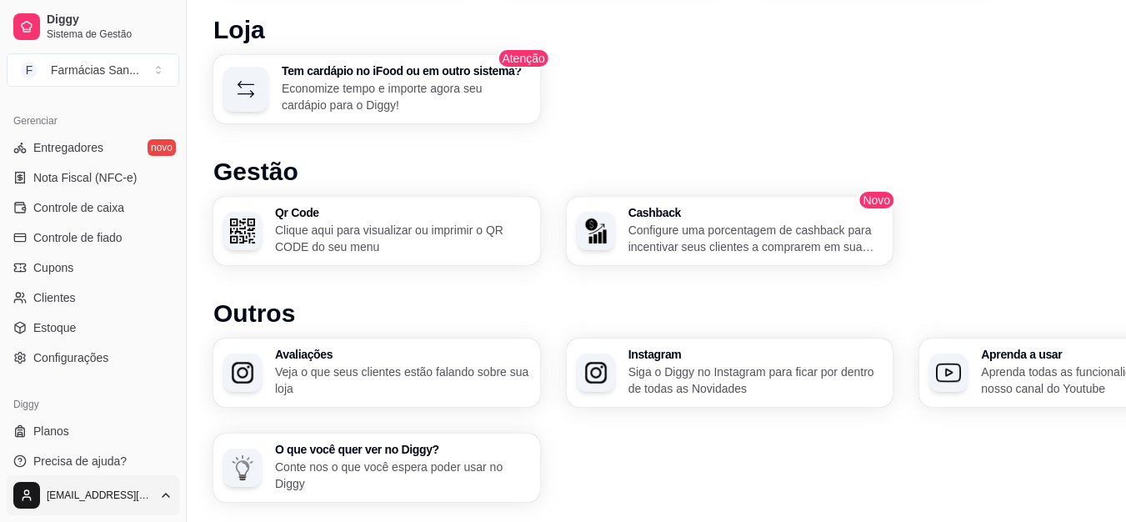
scroll to position [1063, 0]
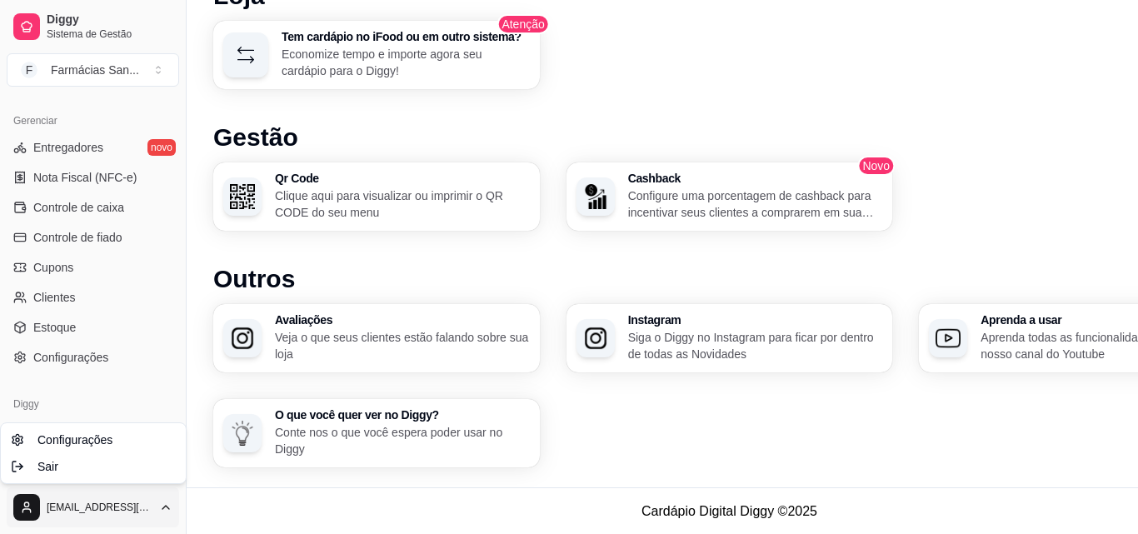
click at [88, 448] on link "Configurações" at bounding box center [93, 440] width 178 height 27
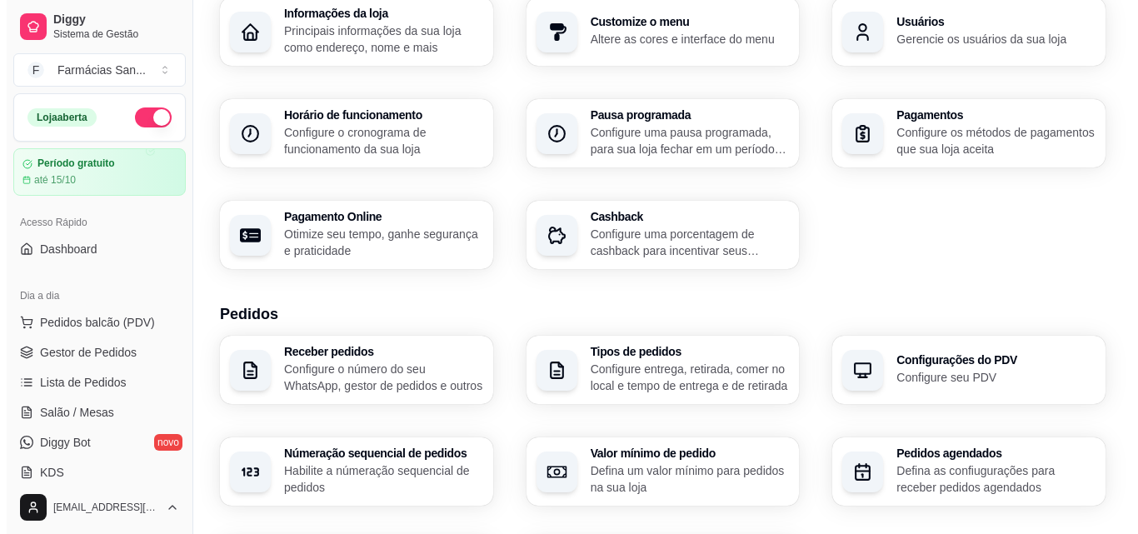
scroll to position [50, 0]
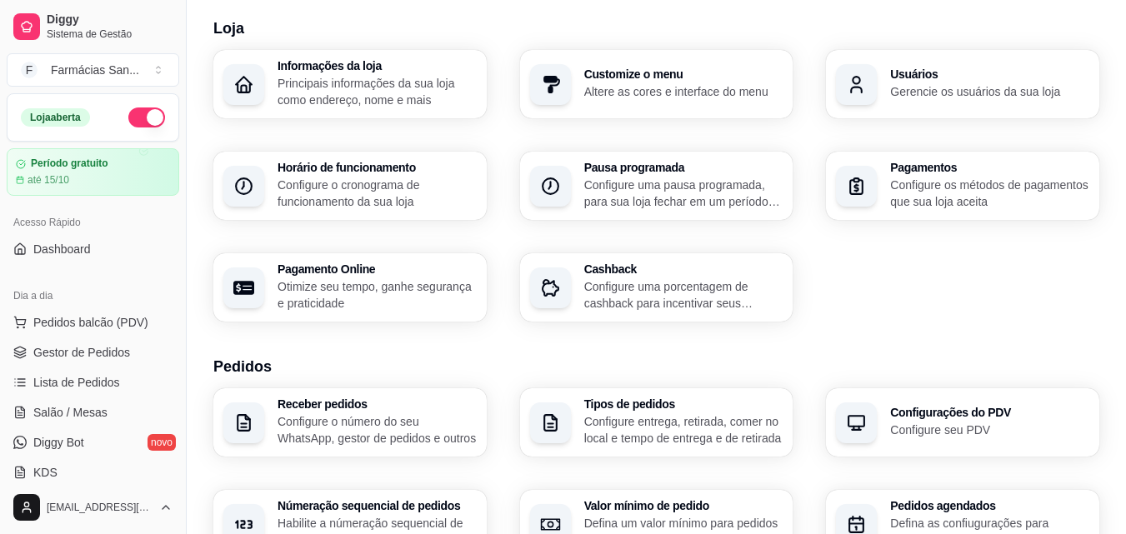
click at [353, 69] on h3 "Informações da loja" at bounding box center [377, 66] width 199 height 12
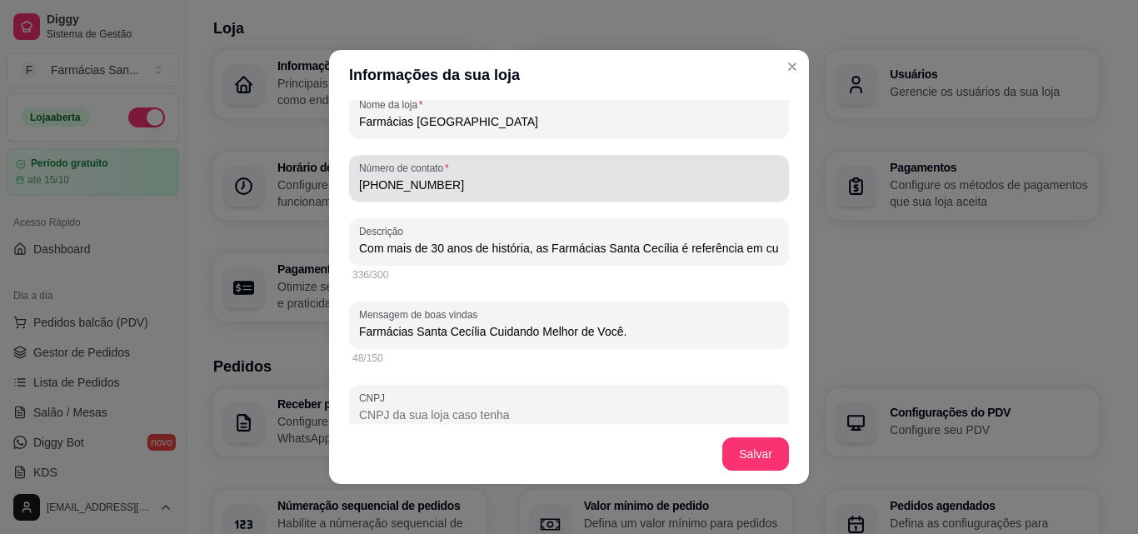
scroll to position [333, 0]
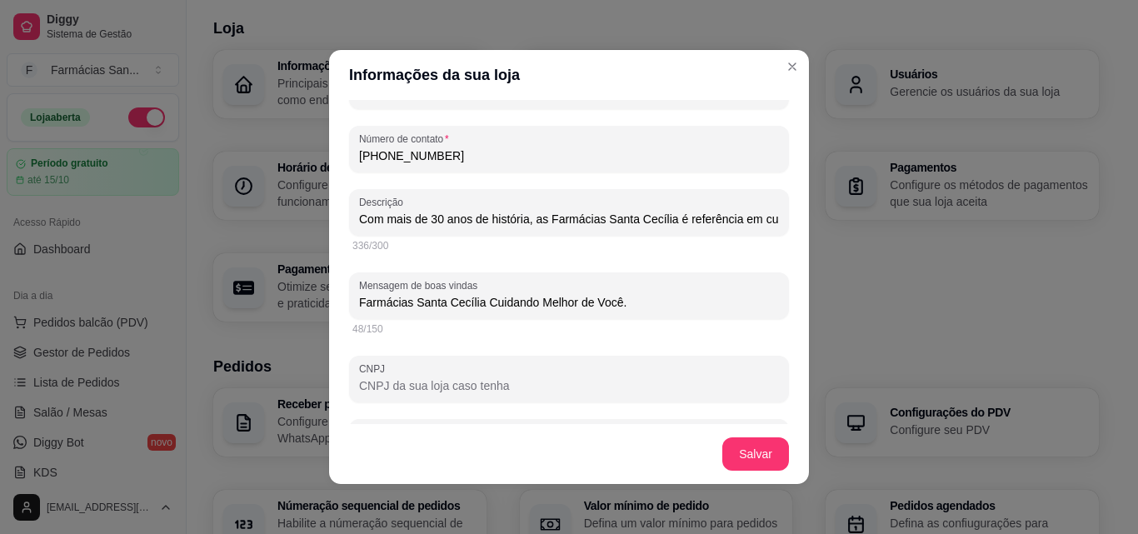
drag, startPoint x: 493, startPoint y: 161, endPoint x: 286, endPoint y: 159, distance: 206.7
click at [286, 159] on div "Informações da sua loja Informações principais Nome da loja Farmácias [GEOGRAPH…" at bounding box center [569, 267] width 1138 height 534
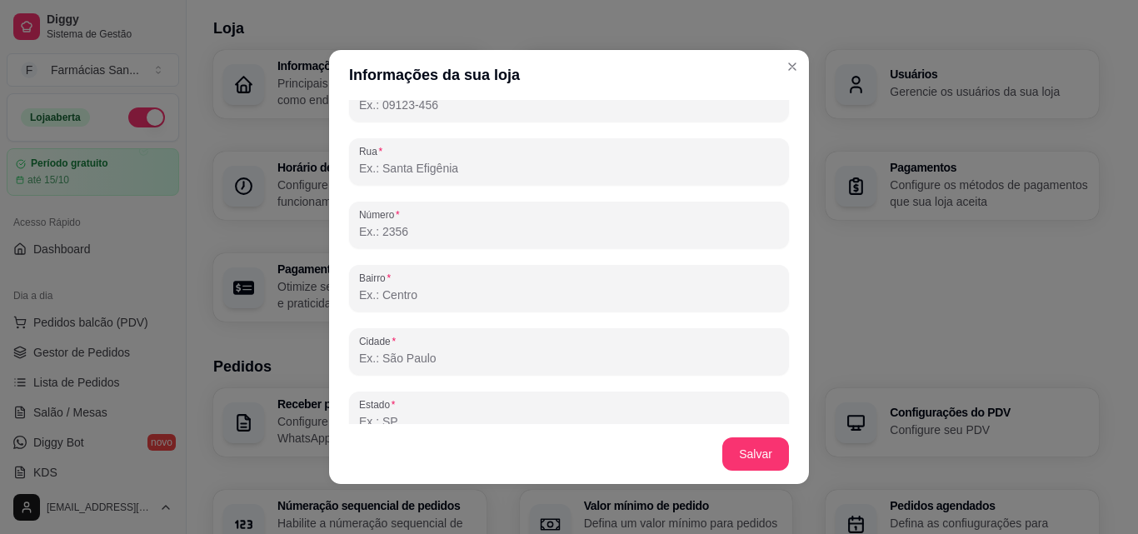
scroll to position [741, 0]
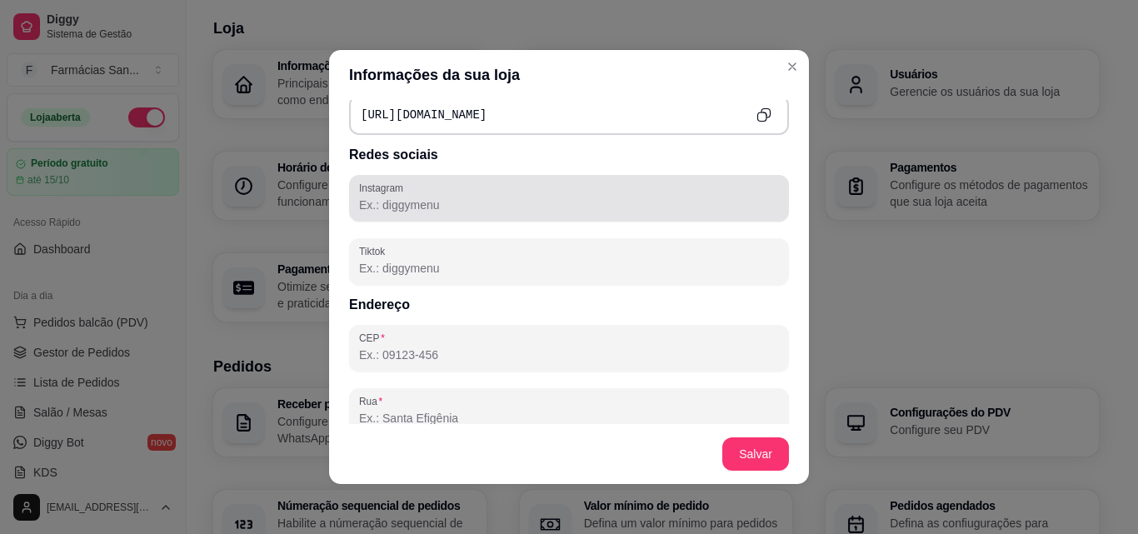
click at [425, 204] on input "Instagram" at bounding box center [569, 205] width 420 height 17
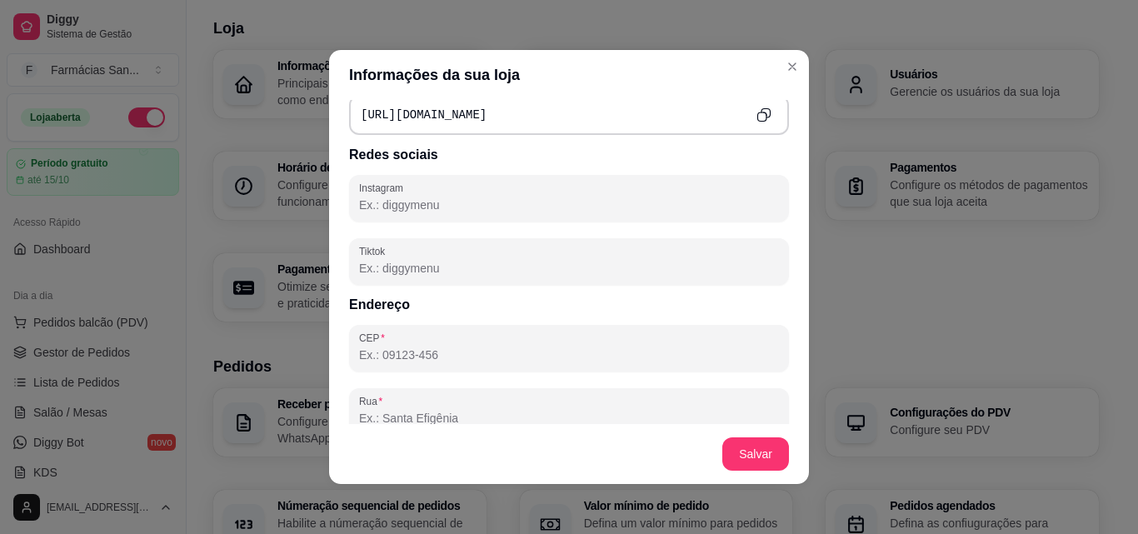
click at [425, 204] on input "Instagram" at bounding box center [569, 205] width 420 height 17
click at [513, 201] on input "Instagram" at bounding box center [569, 205] width 420 height 17
paste input "[URL][DOMAIN_NAME]"
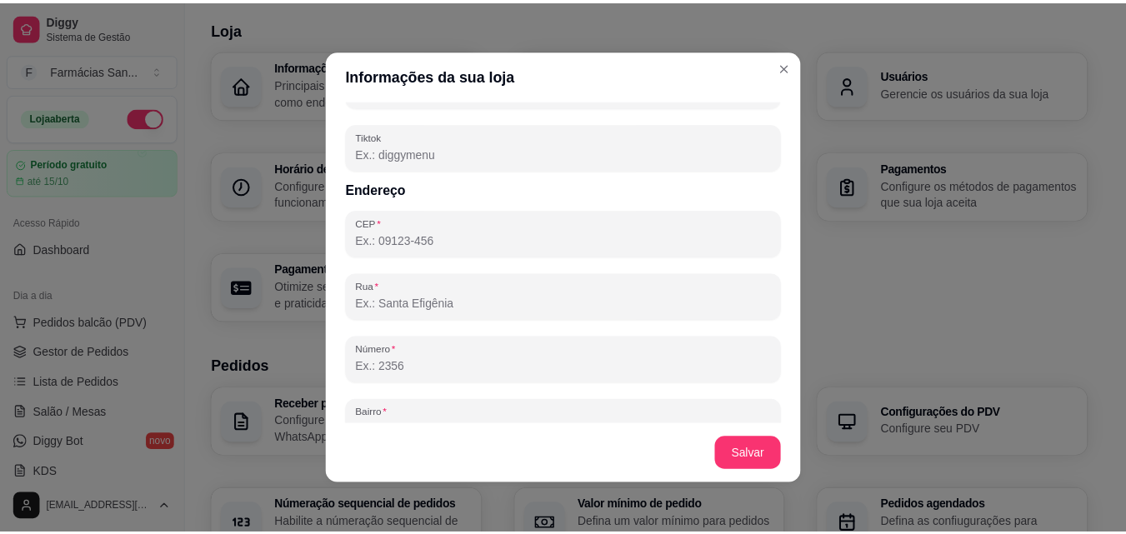
scroll to position [908, 0]
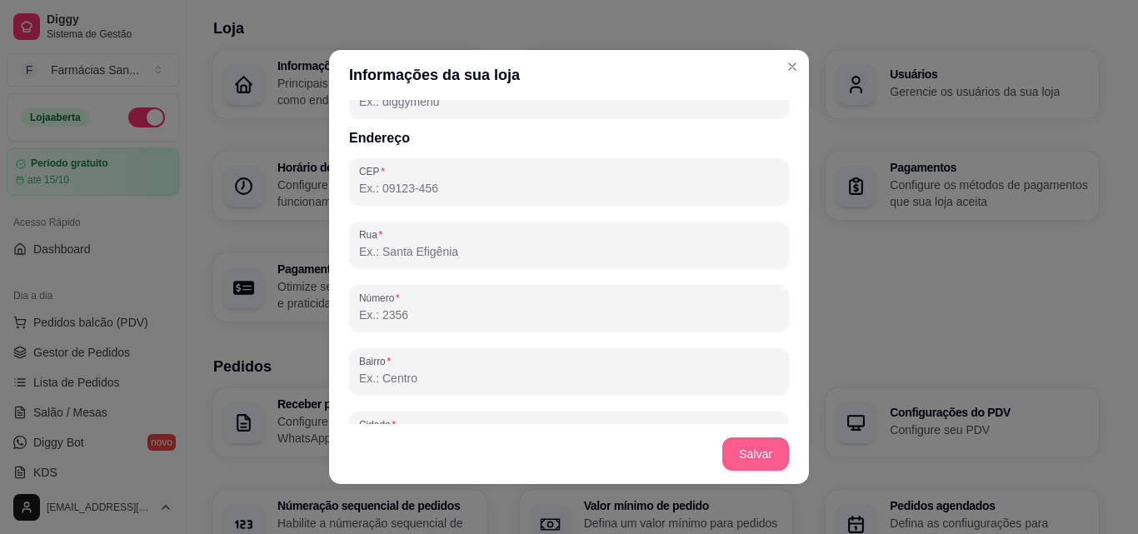
type input "[URL][DOMAIN_NAME]"
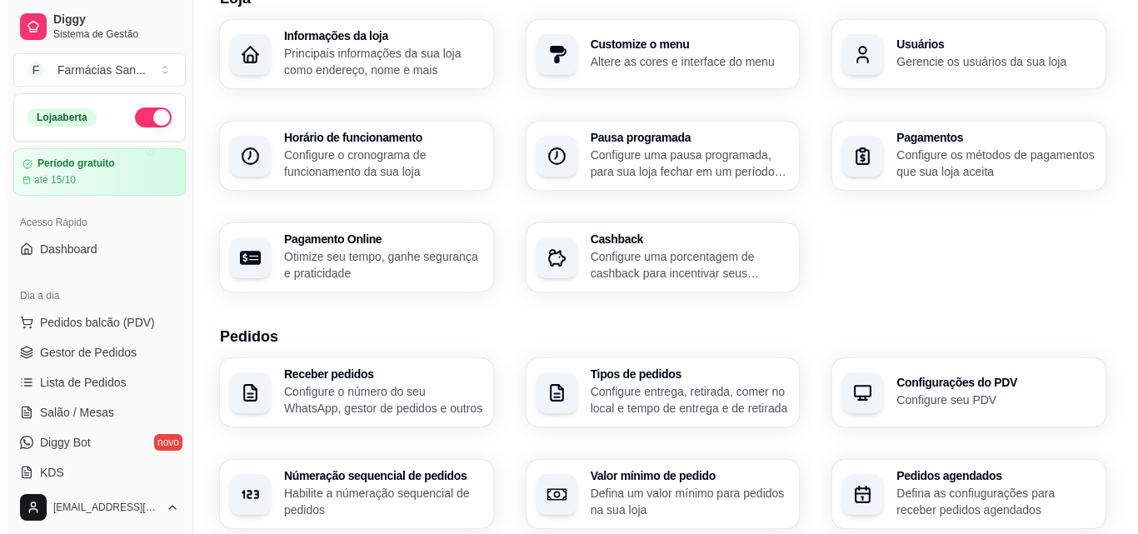
scroll to position [0, 0]
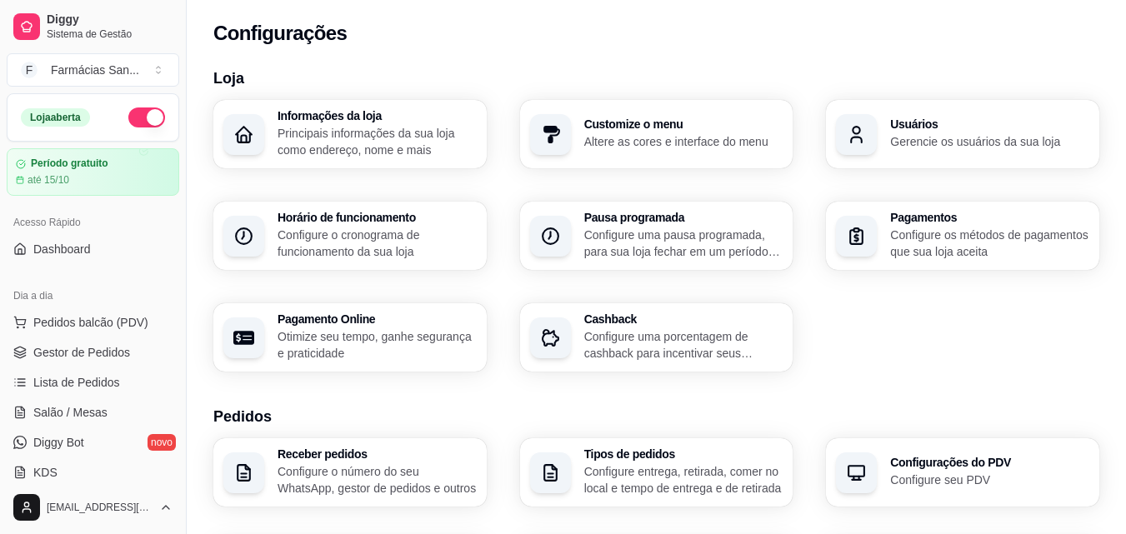
click at [322, 123] on div "Informações da loja Principais informações da sua loja como endereço, nome e ma…" at bounding box center [377, 134] width 199 height 48
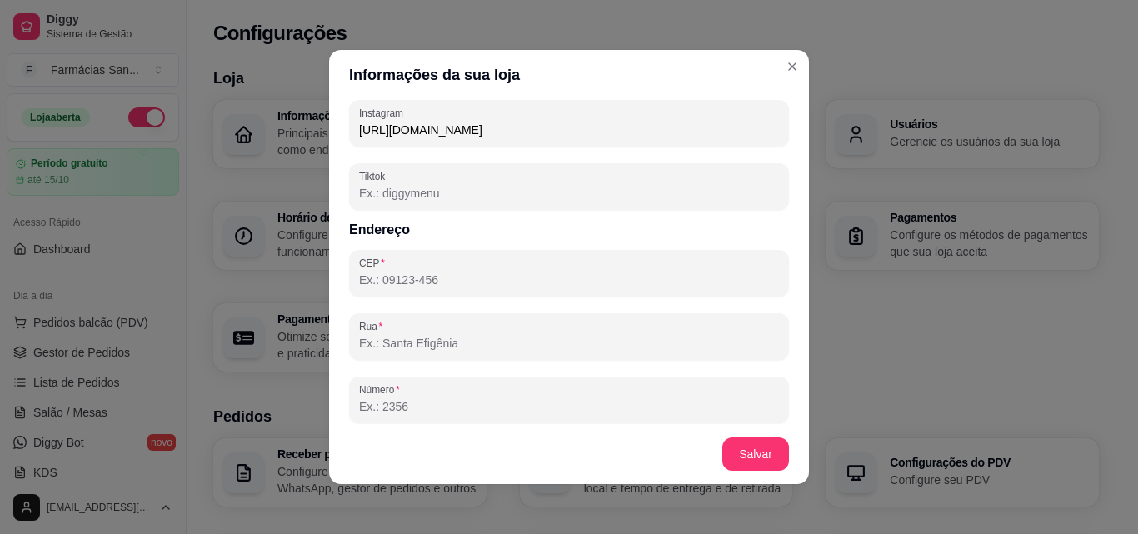
scroll to position [667, 0]
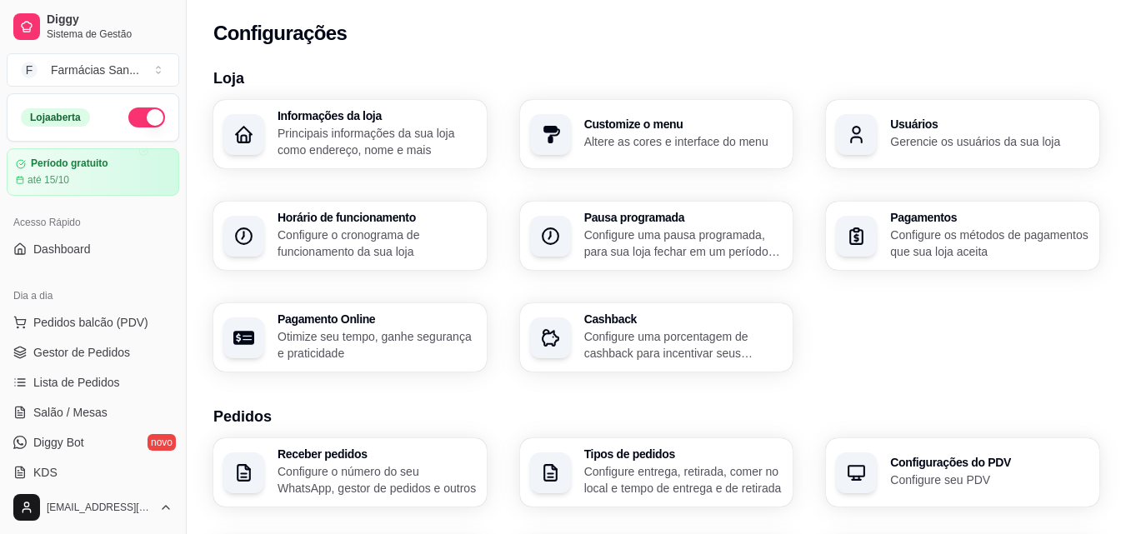
click at [791, 67] on h3 "Loja" at bounding box center [656, 78] width 886 height 23
click at [608, 339] on p "Configure uma porcentagem de cashback para incentivar seus clientes a comprarem…" at bounding box center [683, 344] width 199 height 33
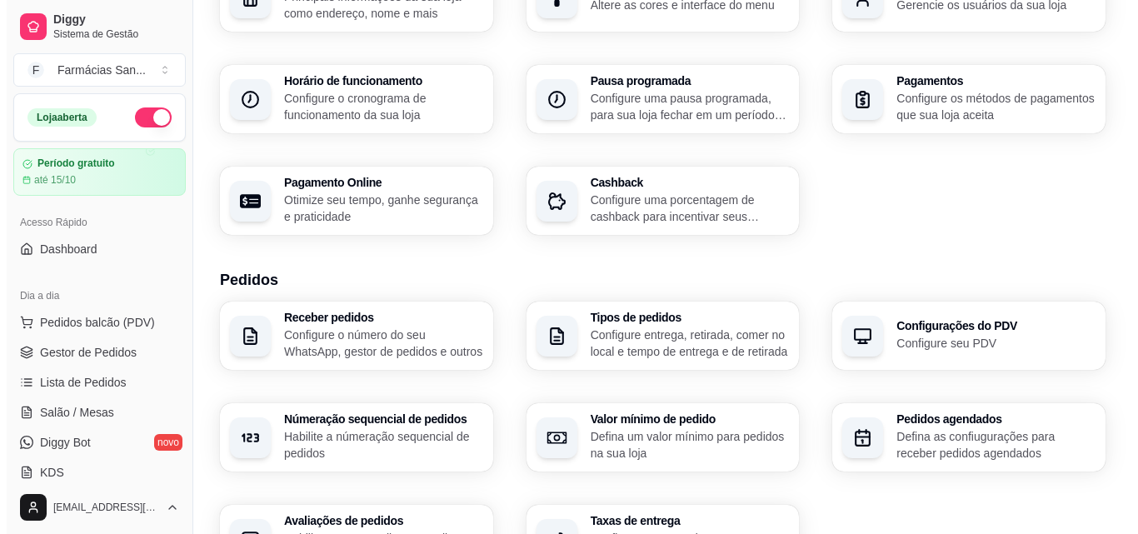
scroll to position [167, 0]
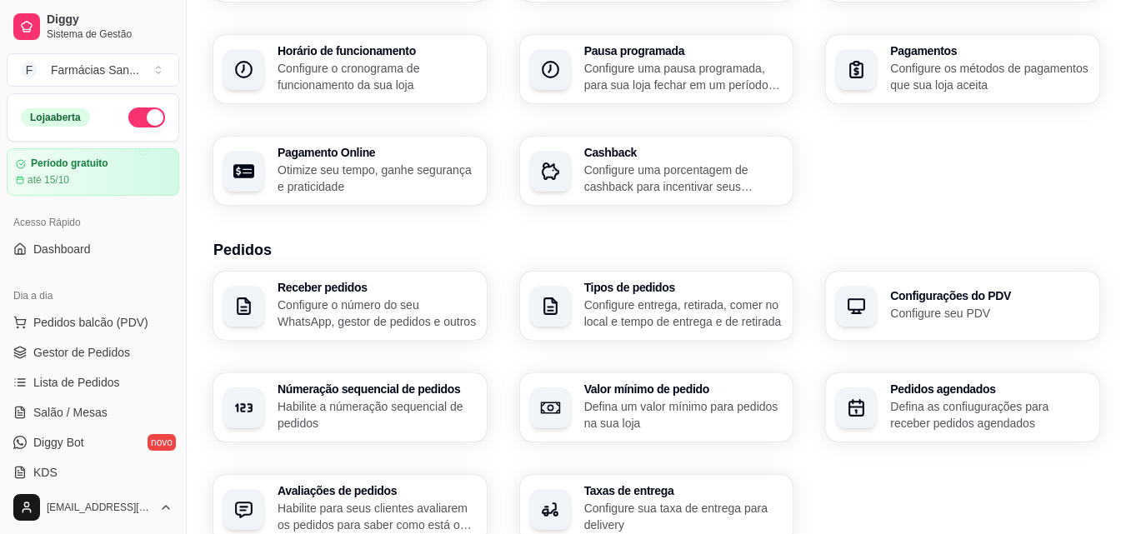
click at [423, 318] on p "Configure o número do seu WhatsApp, gestor de pedidos e outros" at bounding box center [377, 313] width 199 height 33
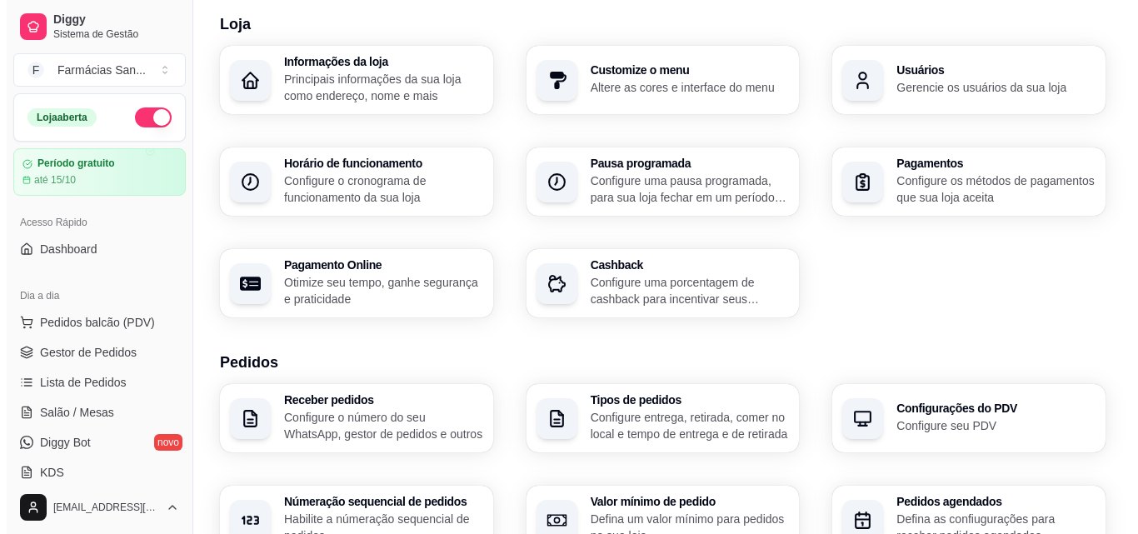
scroll to position [83, 0]
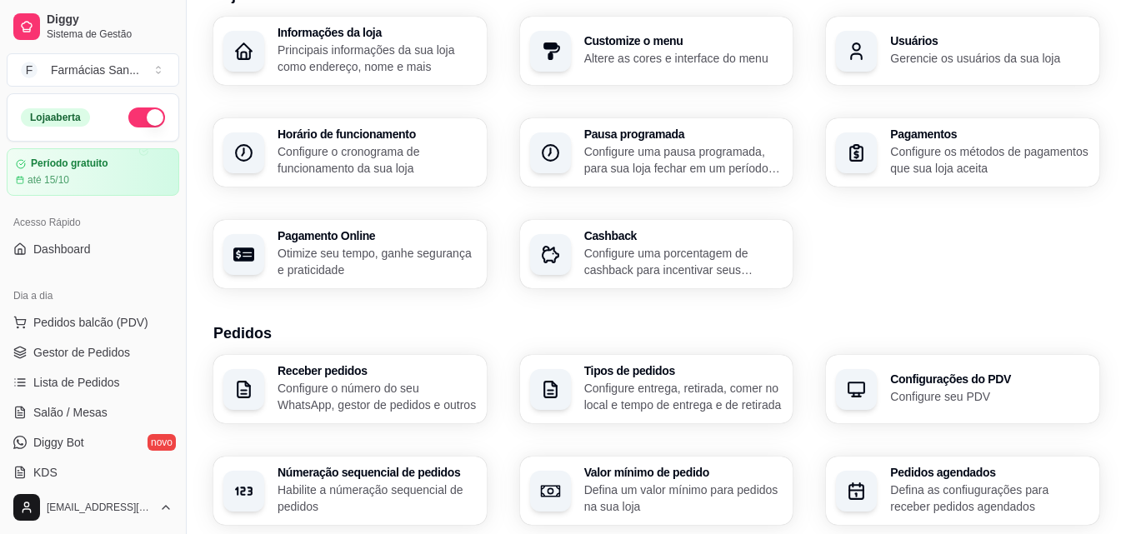
click at [626, 393] on p "Configure entrega, retirada, comer no local e tempo de entrega e de retirada" at bounding box center [683, 396] width 199 height 33
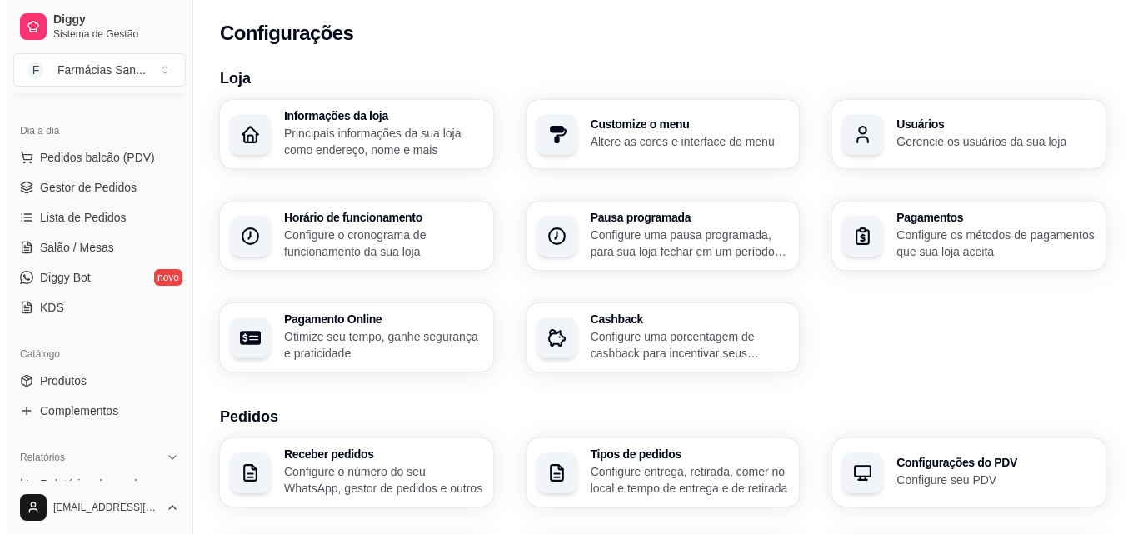
scroll to position [167, 0]
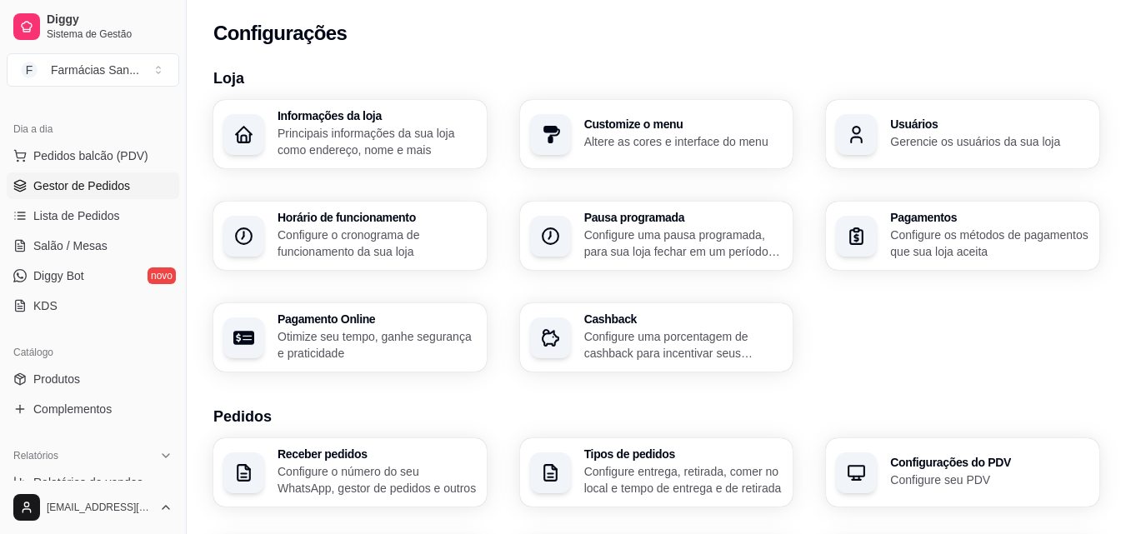
click at [41, 198] on link "Gestor de Pedidos" at bounding box center [93, 186] width 173 height 27
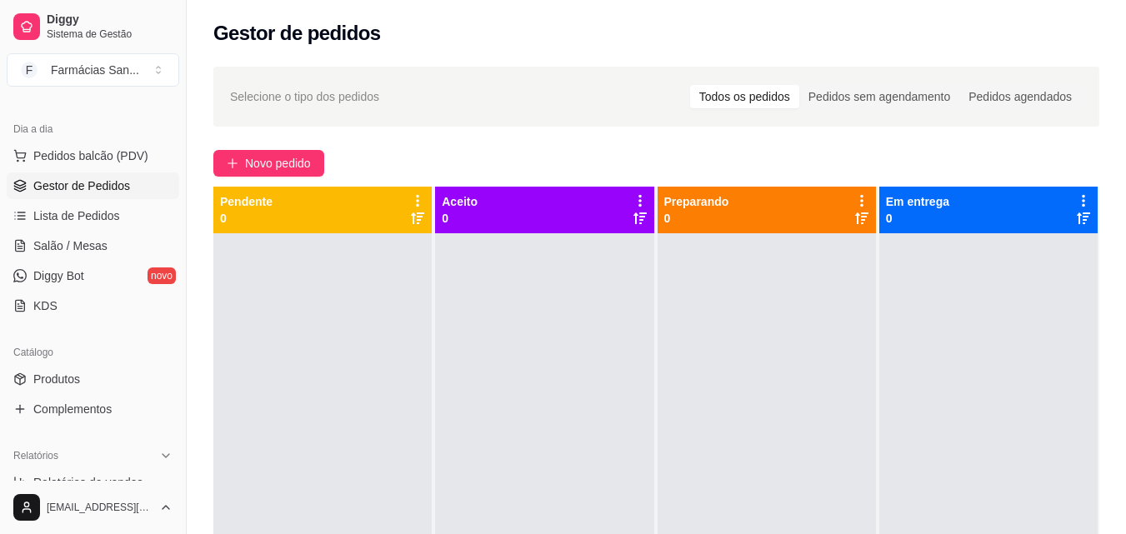
click at [339, 220] on div "Pendente 0" at bounding box center [322, 209] width 205 height 33
click at [100, 225] on link "Lista de Pedidos" at bounding box center [93, 216] width 173 height 27
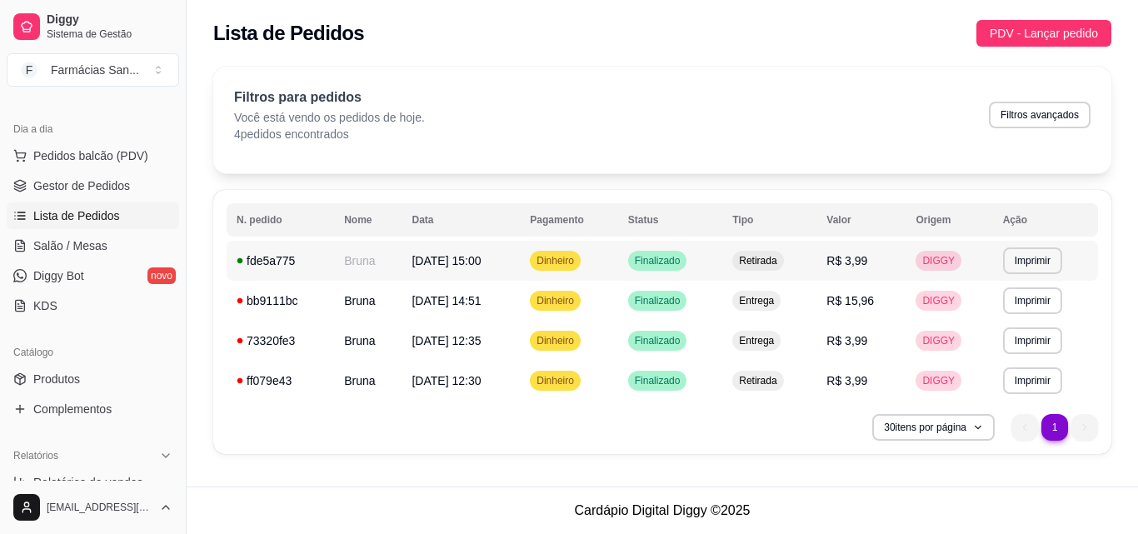
click at [303, 262] on div "fde5a775" at bounding box center [281, 261] width 88 height 17
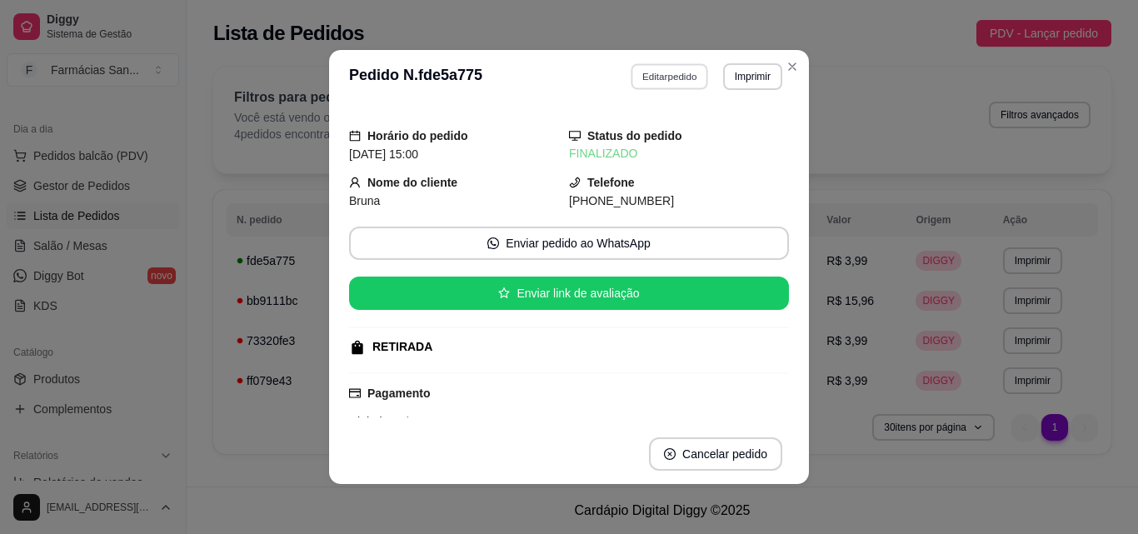
click at [659, 71] on button "Editar pedido" at bounding box center [671, 76] width 78 height 26
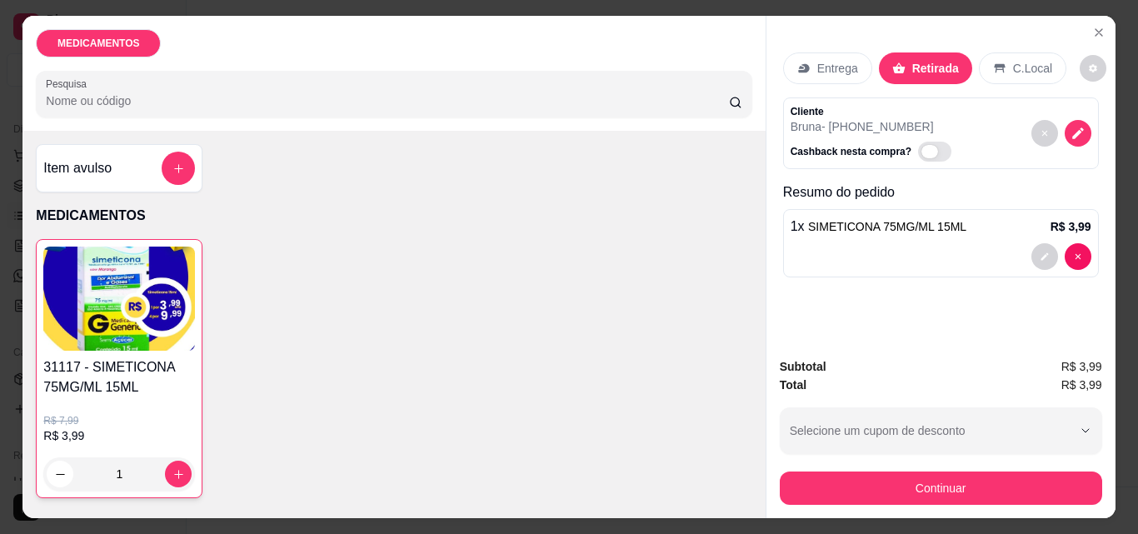
click at [922, 145] on span "Automatic updates" at bounding box center [930, 151] width 17 height 13
click at [918, 155] on input "Automatic updates" at bounding box center [923, 160] width 11 height 11
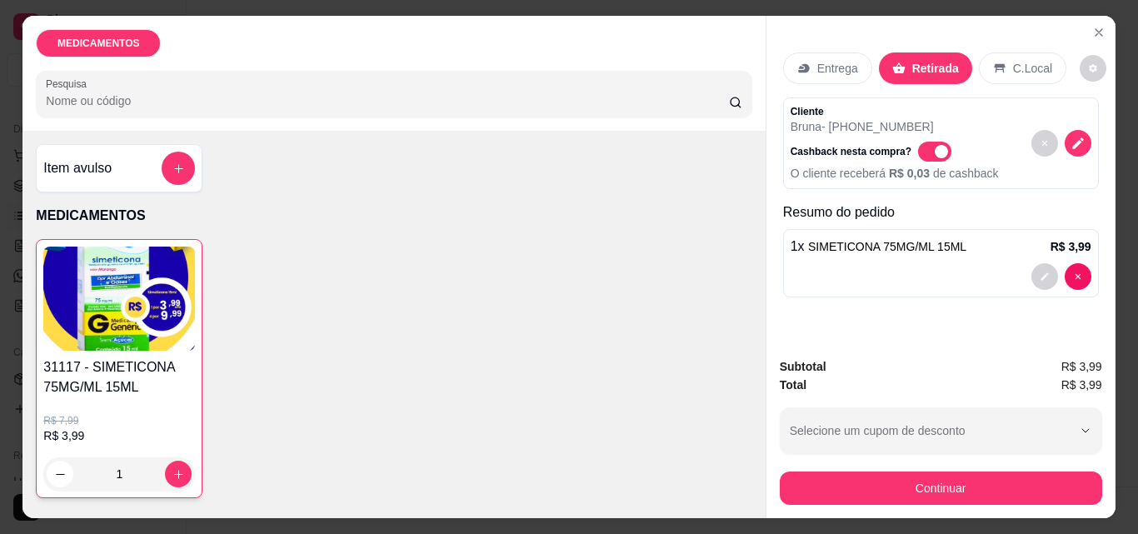
click at [919, 151] on span "Automatic updates" at bounding box center [934, 152] width 33 height 20
click at [919, 155] on input "Automatic updates" at bounding box center [923, 160] width 11 height 11
checkbox input "false"
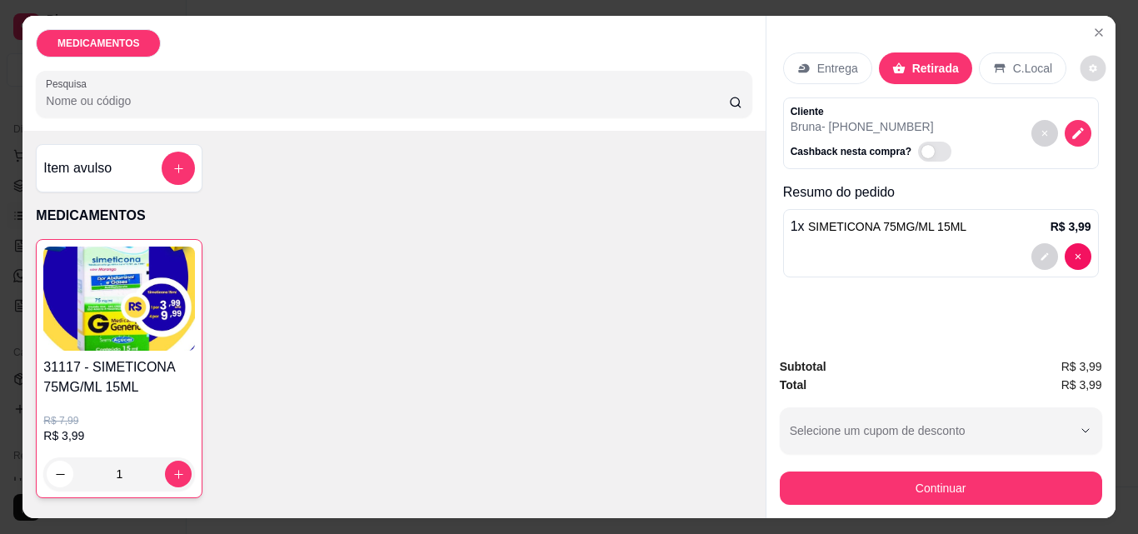
click at [1088, 63] on icon "decrease-product-quantity" at bounding box center [1093, 68] width 10 height 10
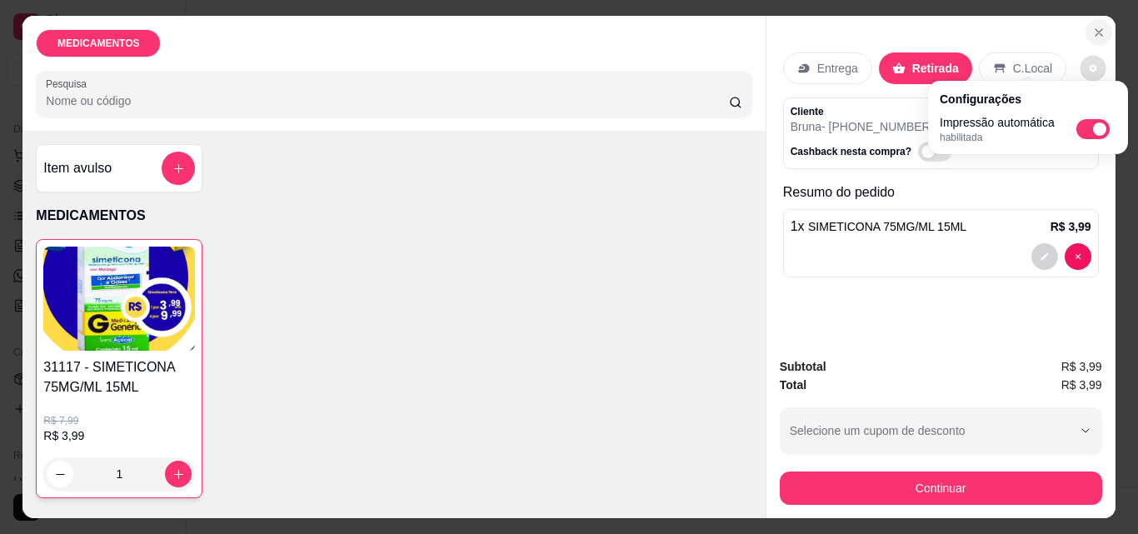
click at [1101, 19] on button "Close" at bounding box center [1099, 32] width 27 height 27
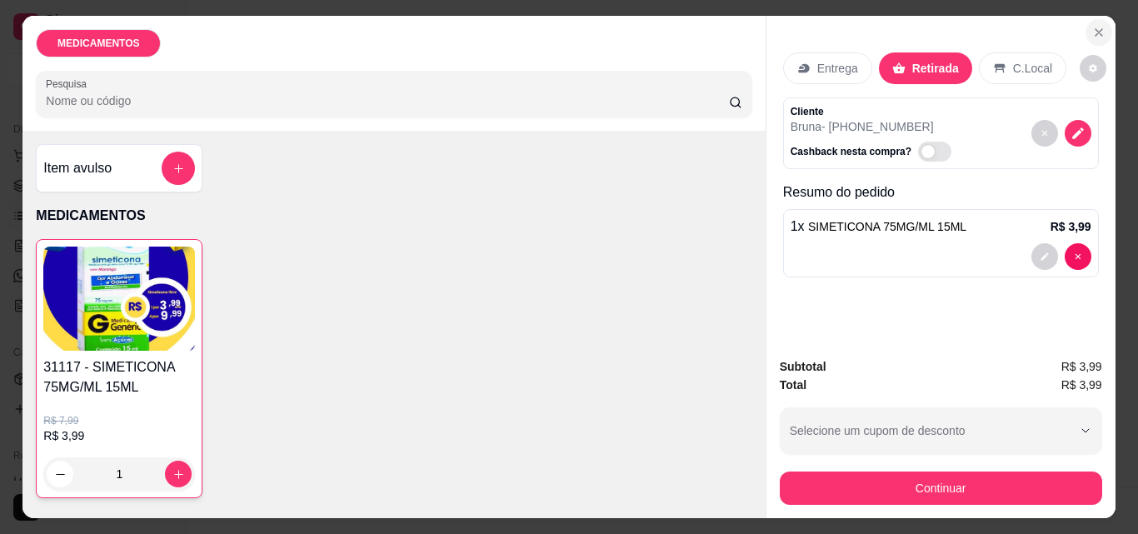
click at [1093, 31] on icon "Close" at bounding box center [1099, 32] width 13 height 13
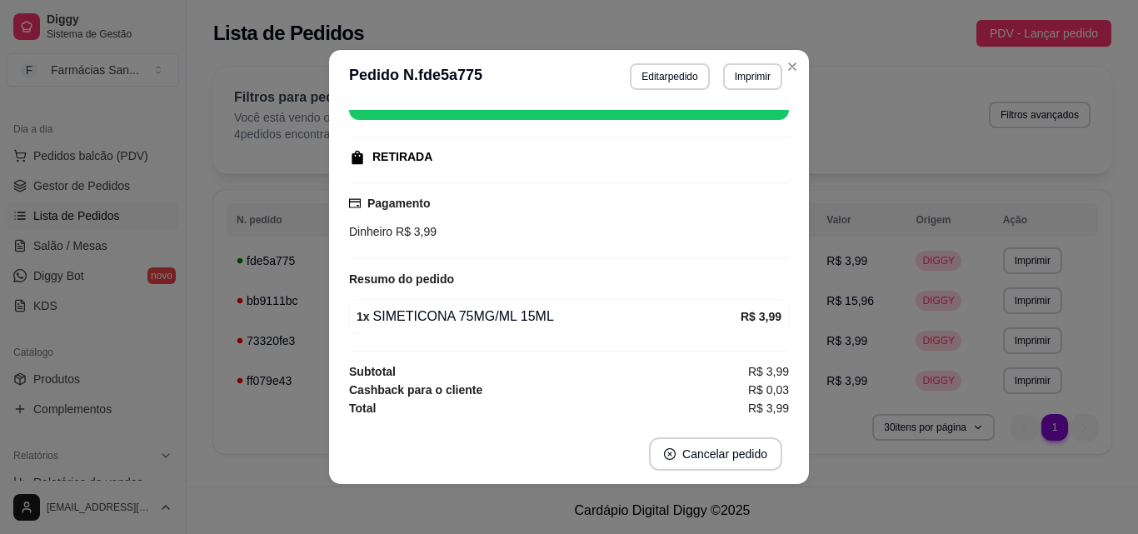
scroll to position [3, 0]
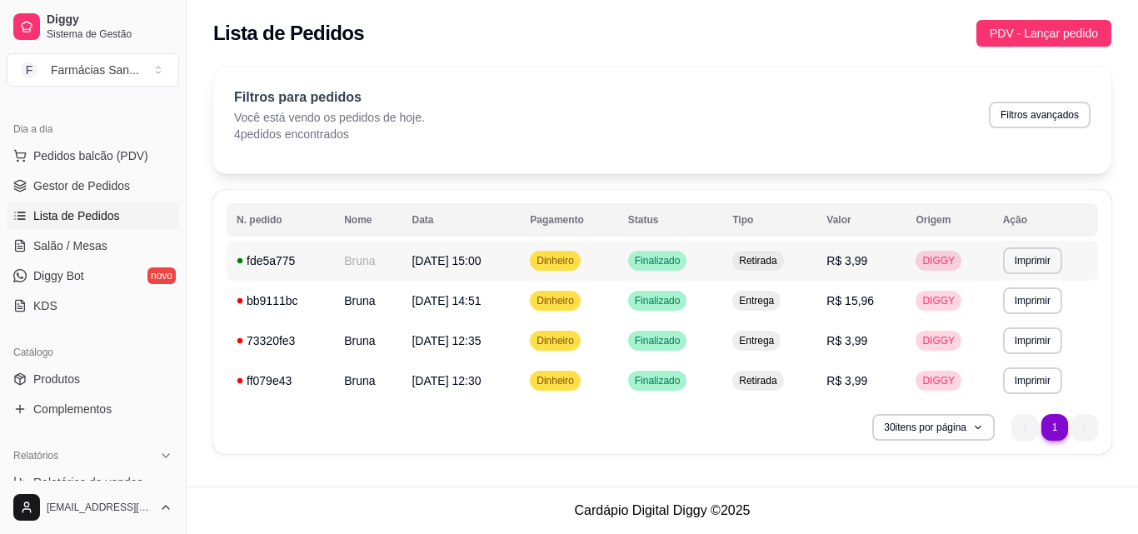
click at [240, 261] on icon at bounding box center [241, 261] width 6 height 6
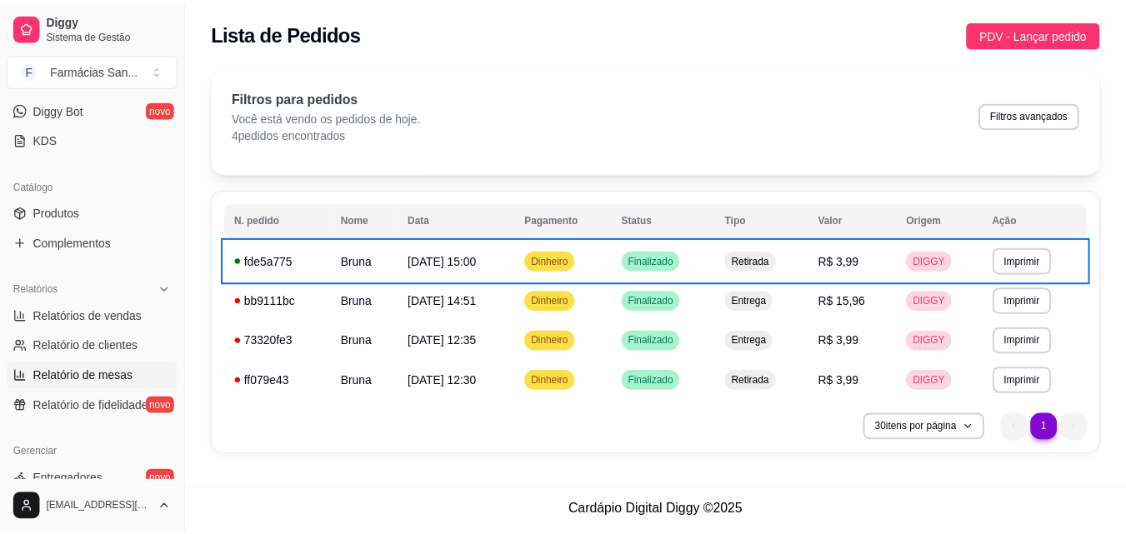
scroll to position [417, 0]
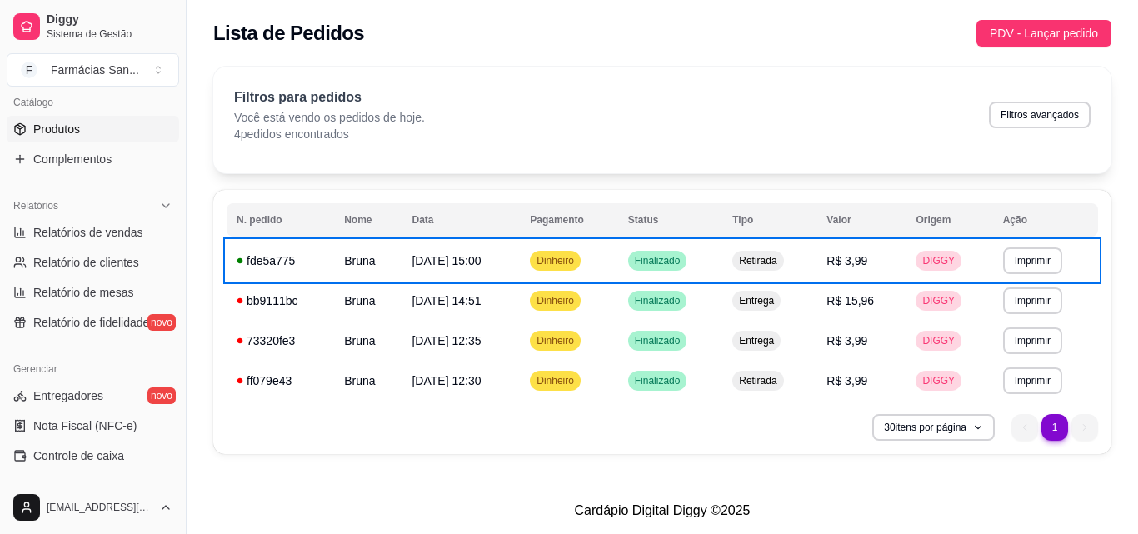
click at [98, 125] on link "Produtos" at bounding box center [93, 129] width 173 height 27
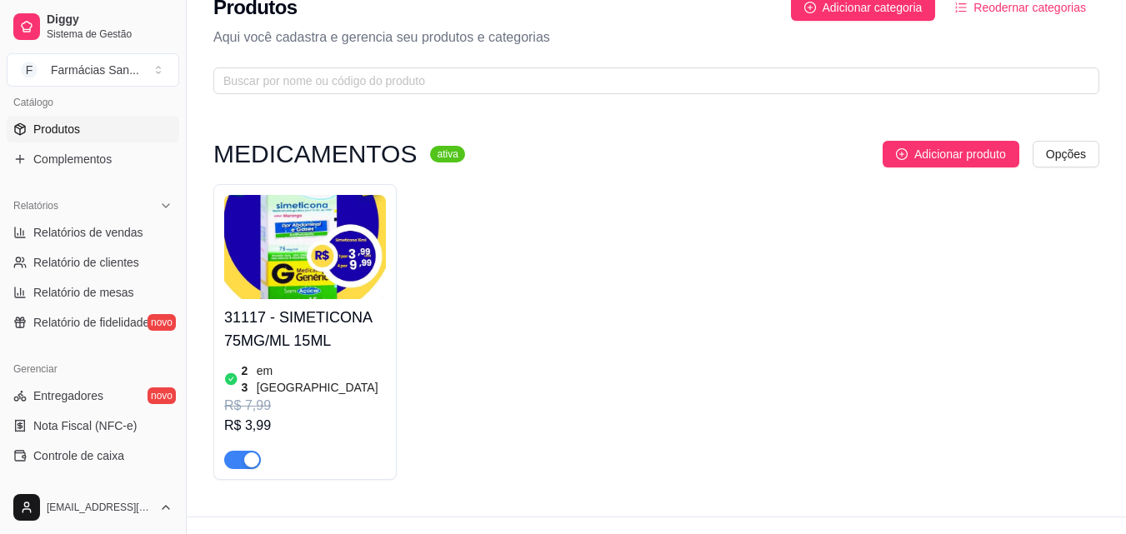
scroll to position [40, 0]
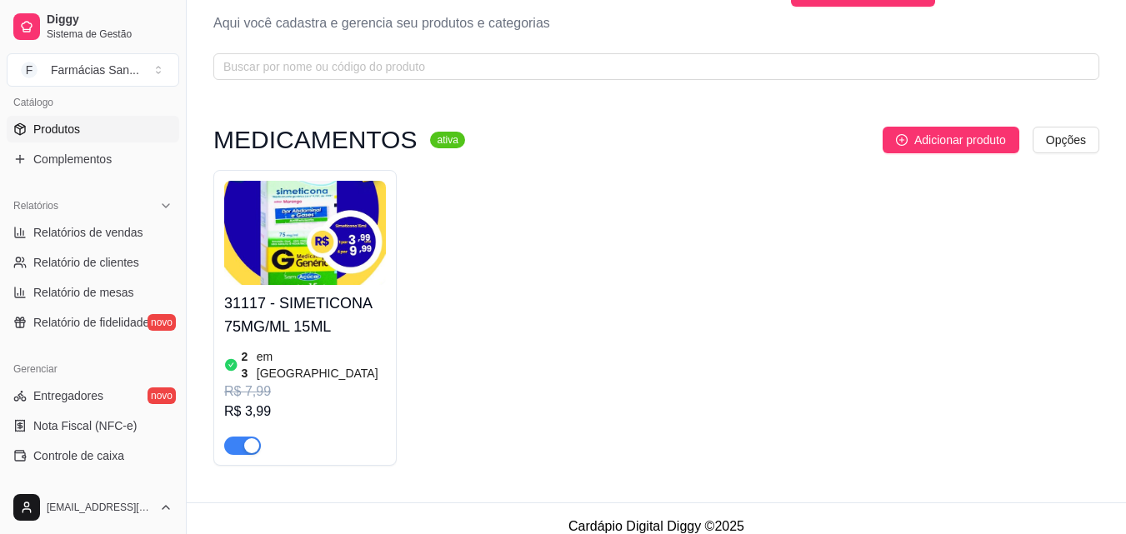
click at [238, 437] on span "button" at bounding box center [242, 446] width 37 height 18
click at [236, 438] on div "button" at bounding box center [233, 445] width 15 height 15
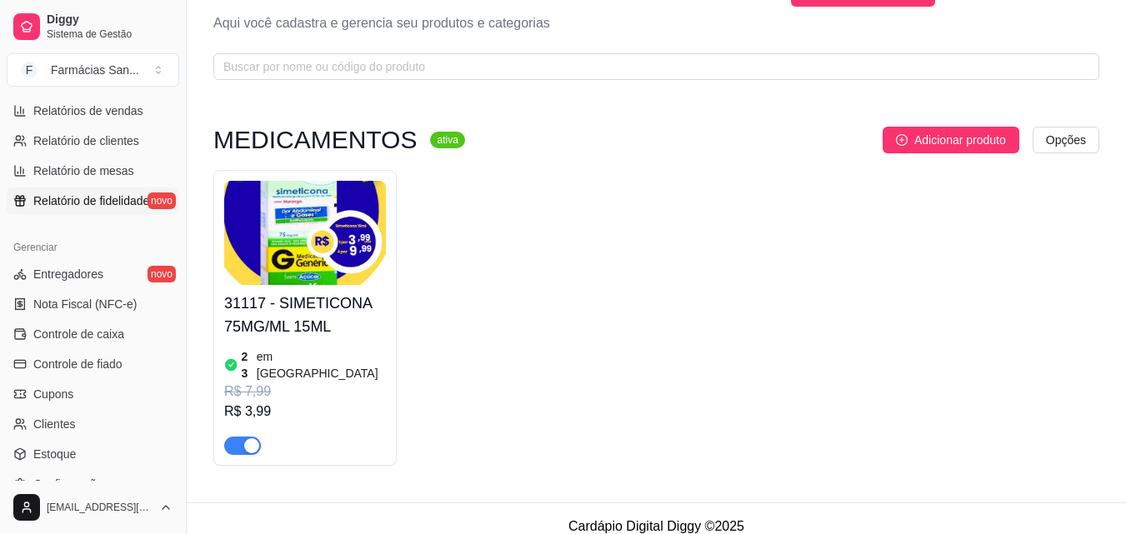
scroll to position [500, 0]
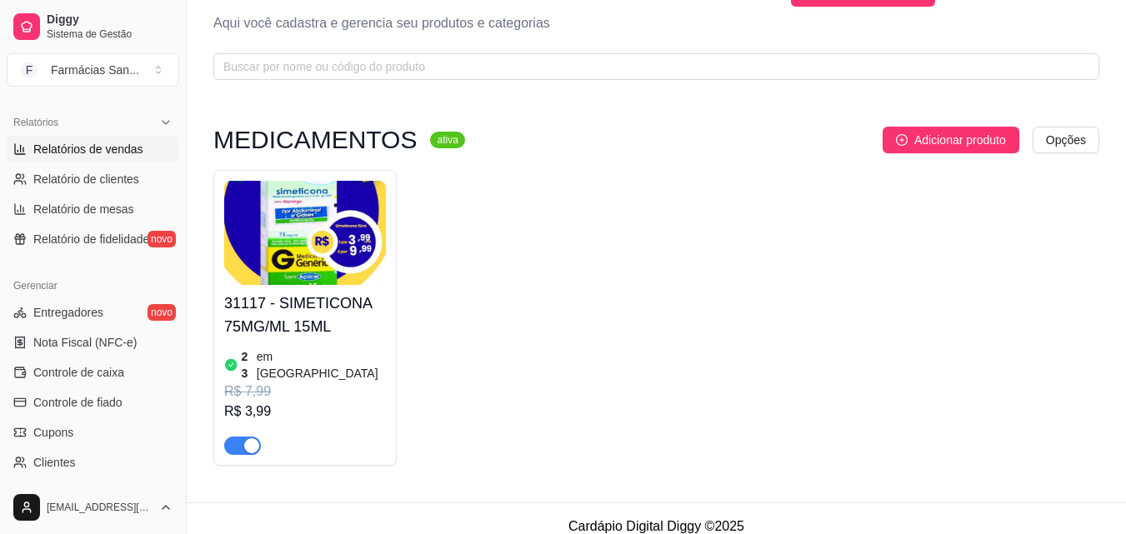
click at [110, 154] on span "Relatórios de vendas" at bounding box center [88, 149] width 110 height 17
select select "ALL"
select select "0"
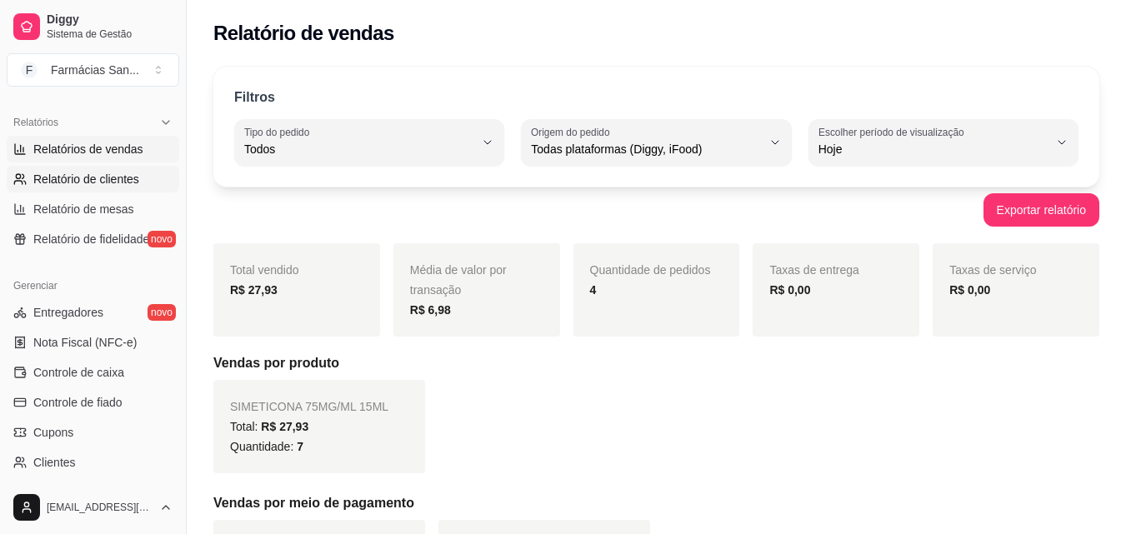
click at [89, 181] on span "Relatório de clientes" at bounding box center [86, 179] width 106 height 17
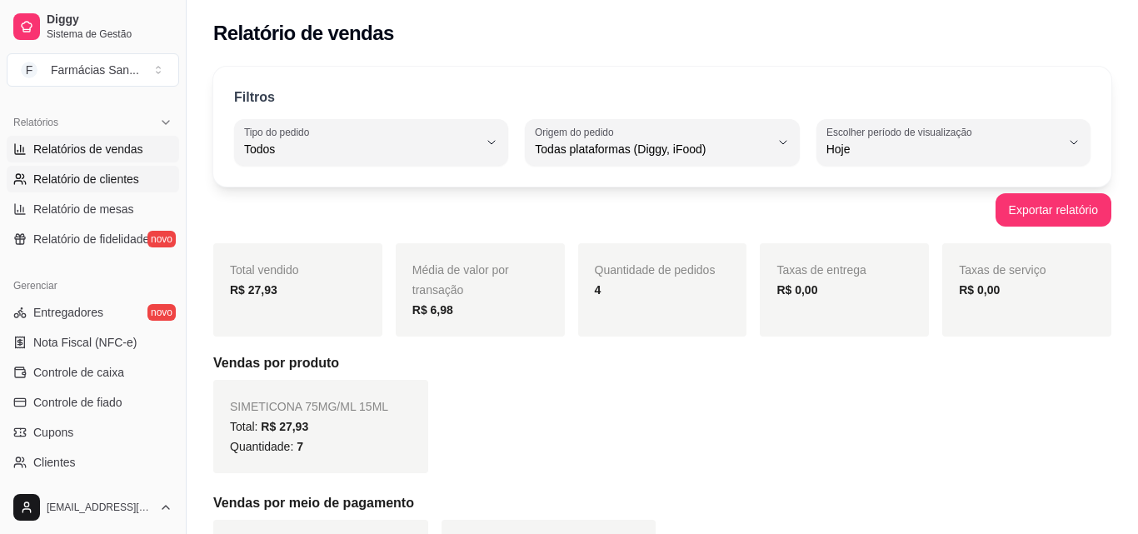
select select "30"
select select "HIGHEST_TOTAL_SPENT_WITH_ORDERS"
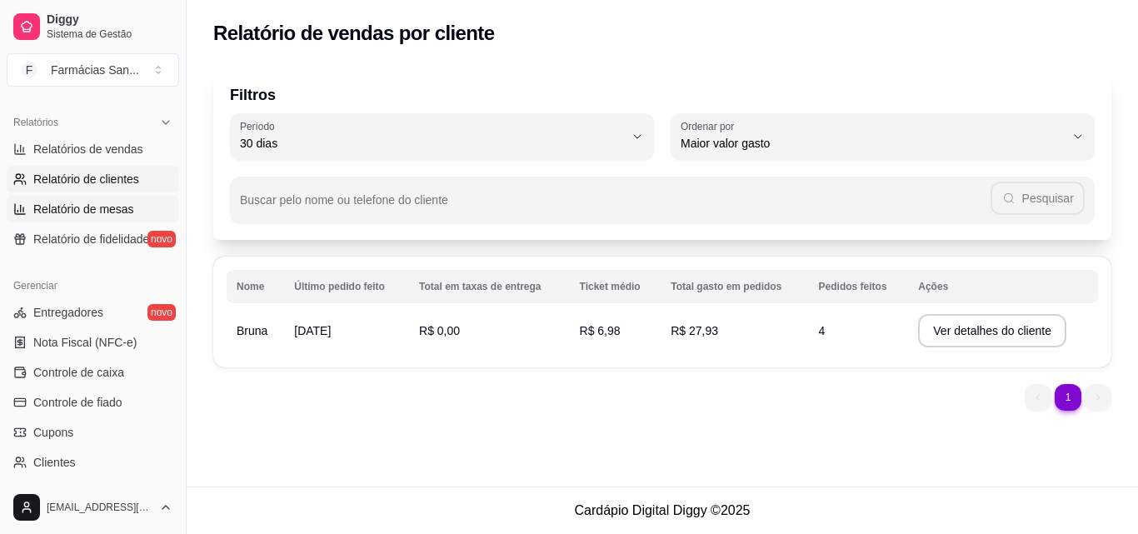
click at [69, 208] on span "Relatório de mesas" at bounding box center [83, 209] width 101 height 17
select select "TOTAL_OF_ORDERS"
select select "7"
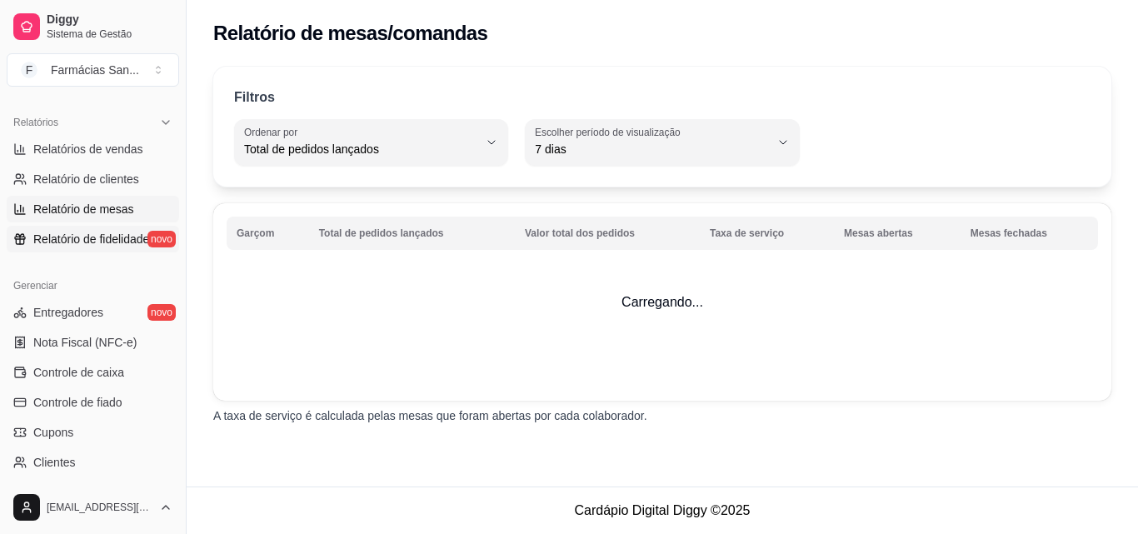
click at [71, 248] on link "Relatório de fidelidade novo" at bounding box center [93, 239] width 173 height 27
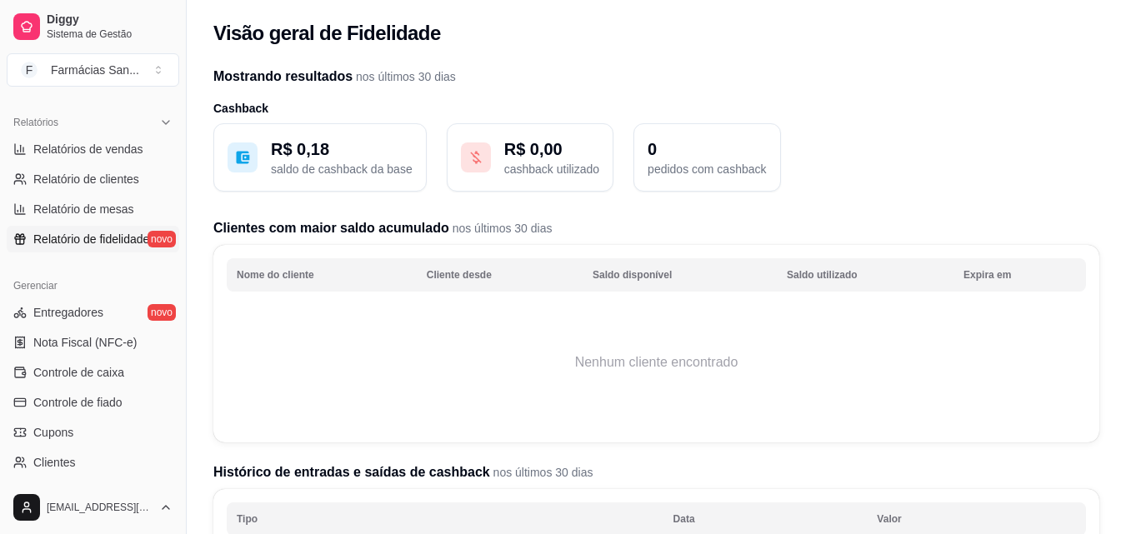
click at [333, 153] on p "R$ 0,18" at bounding box center [342, 149] width 142 height 23
click at [251, 163] on div at bounding box center [243, 158] width 30 height 30
click at [318, 155] on p "R$ 0,18" at bounding box center [342, 149] width 142 height 23
click at [418, 146] on div "R$ 0,18 saldo de cashback da base" at bounding box center [319, 157] width 213 height 68
click at [407, 171] on p "saldo de cashback da base" at bounding box center [342, 169] width 142 height 17
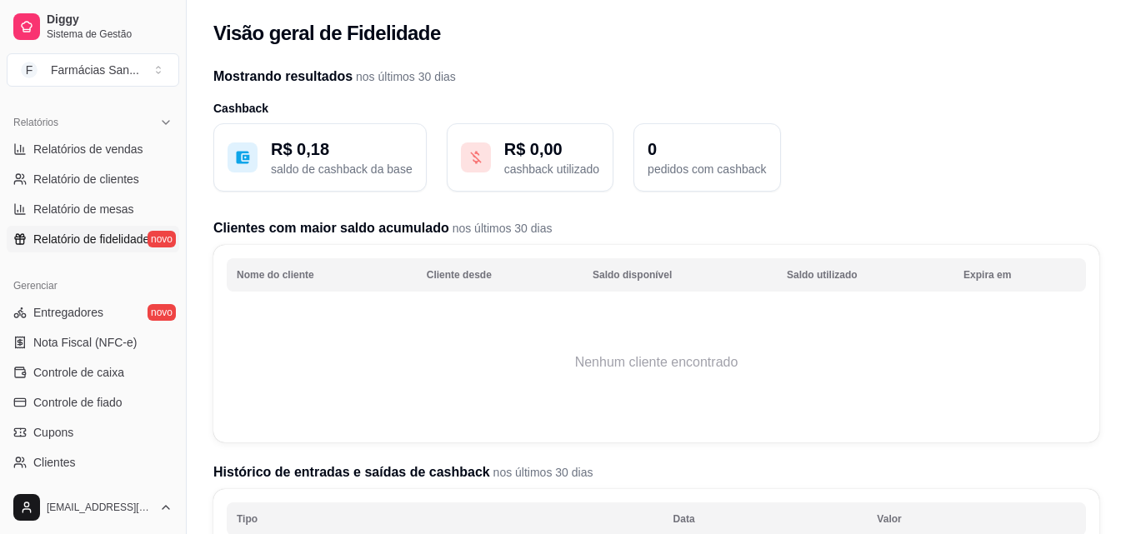
click at [528, 166] on p "cashback utilizado" at bounding box center [551, 169] width 95 height 17
click at [733, 153] on p "0" at bounding box center [707, 149] width 118 height 23
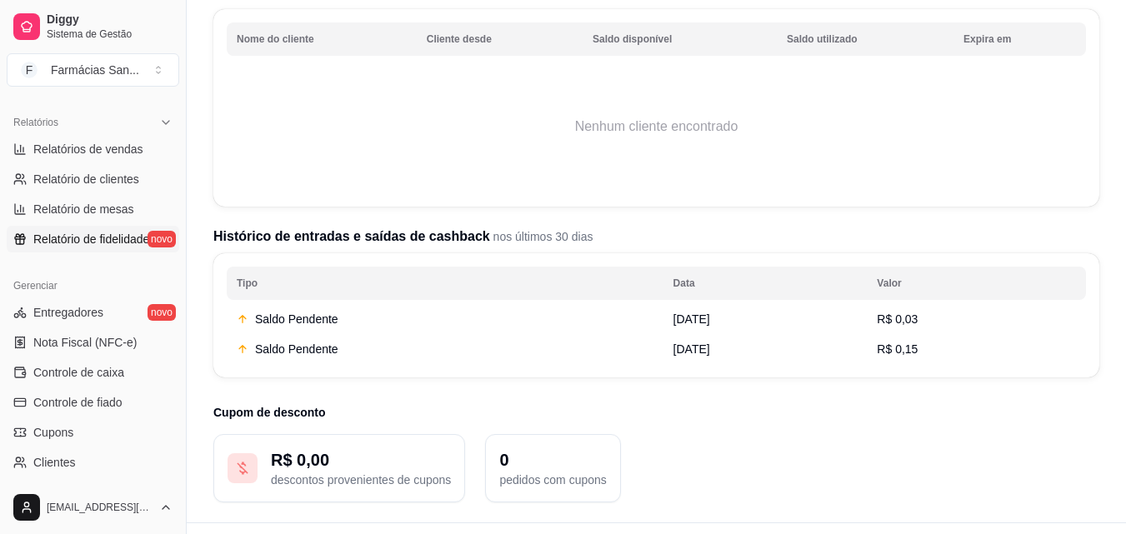
scroll to position [250, 0]
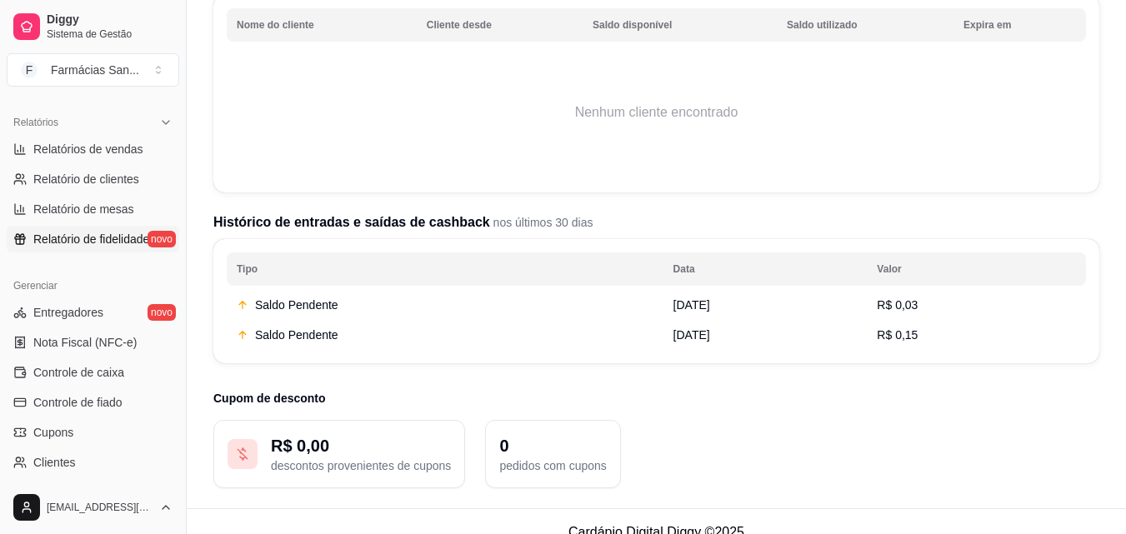
click at [316, 336] on div "Saldo Pendente" at bounding box center [445, 335] width 417 height 17
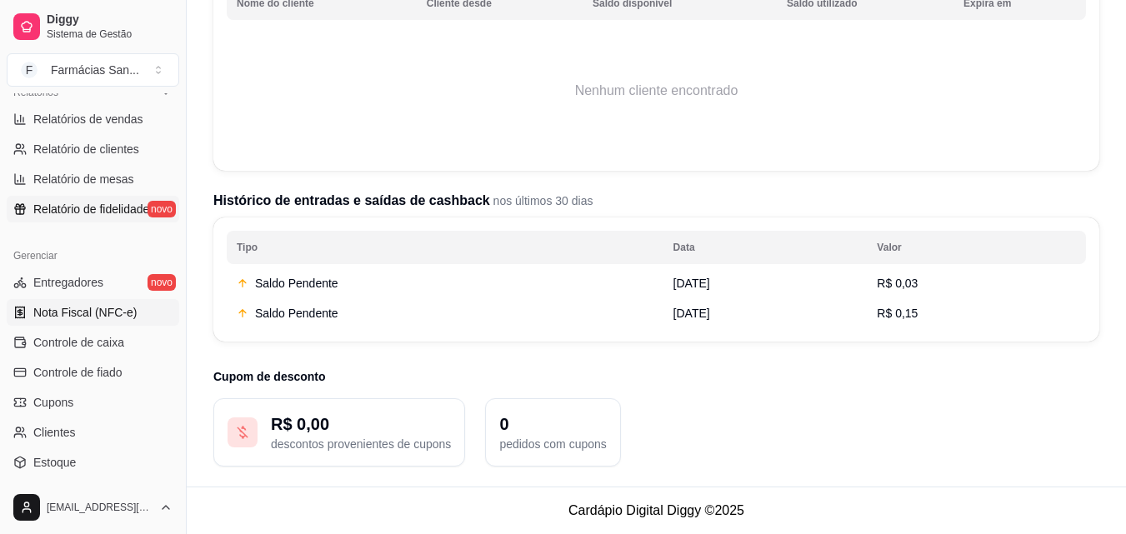
scroll to position [583, 0]
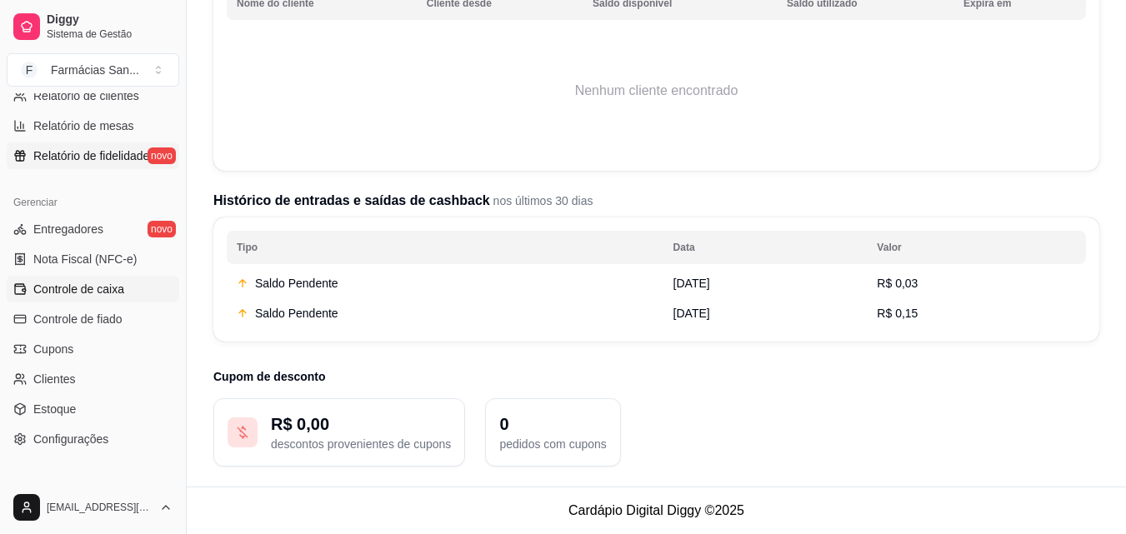
click at [101, 296] on span "Controle de caixa" at bounding box center [78, 289] width 91 height 17
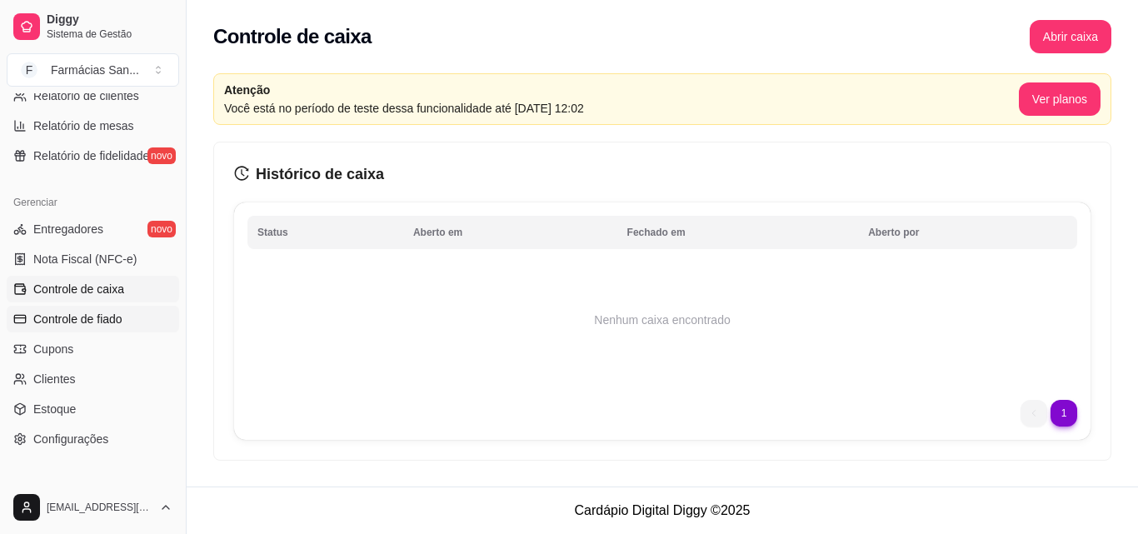
click at [107, 322] on span "Controle de fiado" at bounding box center [77, 319] width 89 height 17
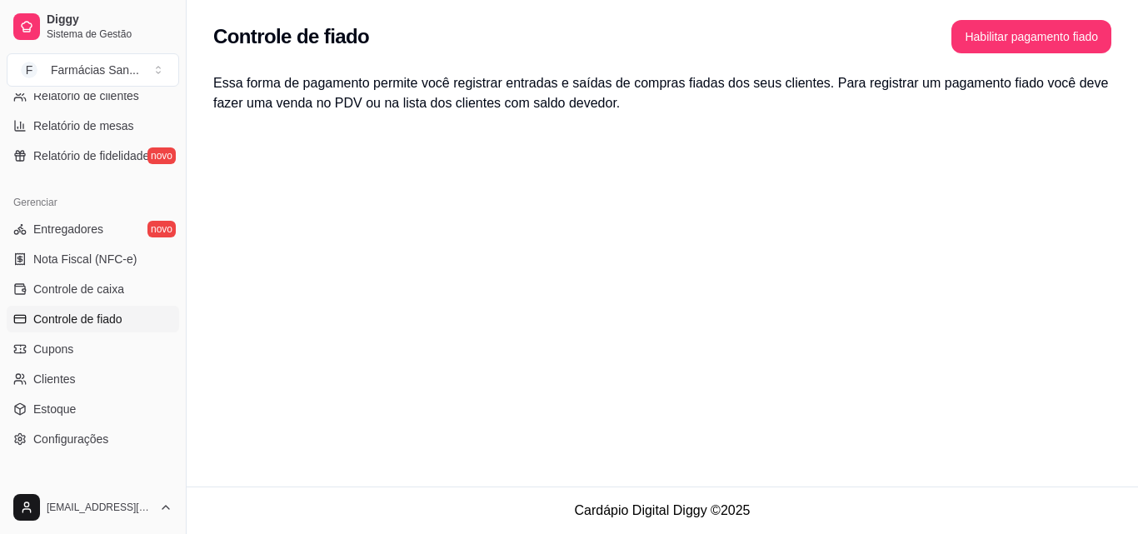
click at [74, 323] on span "Controle de fiado" at bounding box center [77, 319] width 89 height 17
click at [84, 354] on link "Cupons" at bounding box center [93, 349] width 173 height 27
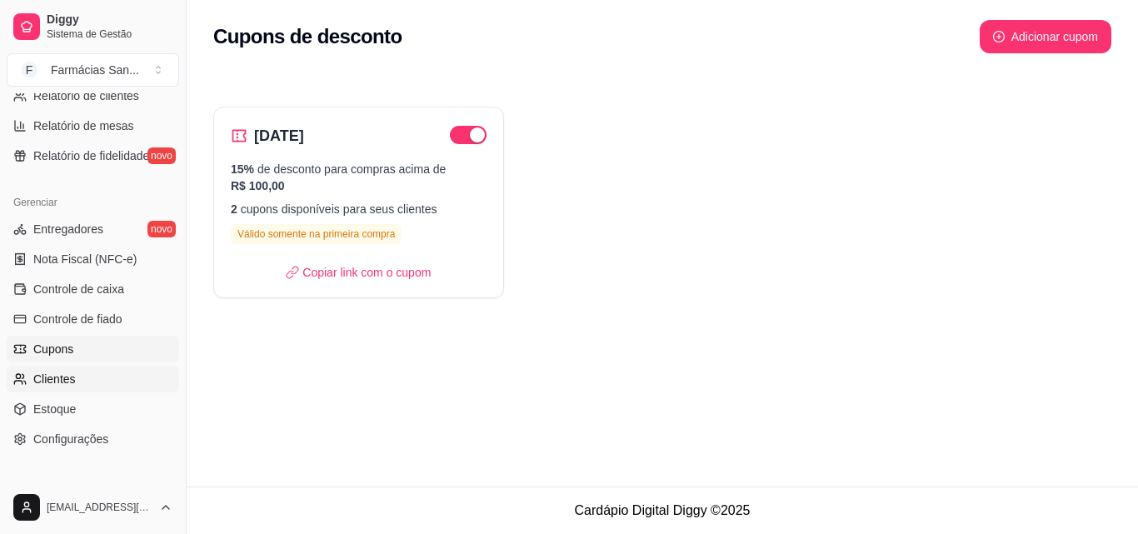
click at [74, 380] on link "Clientes" at bounding box center [93, 379] width 173 height 27
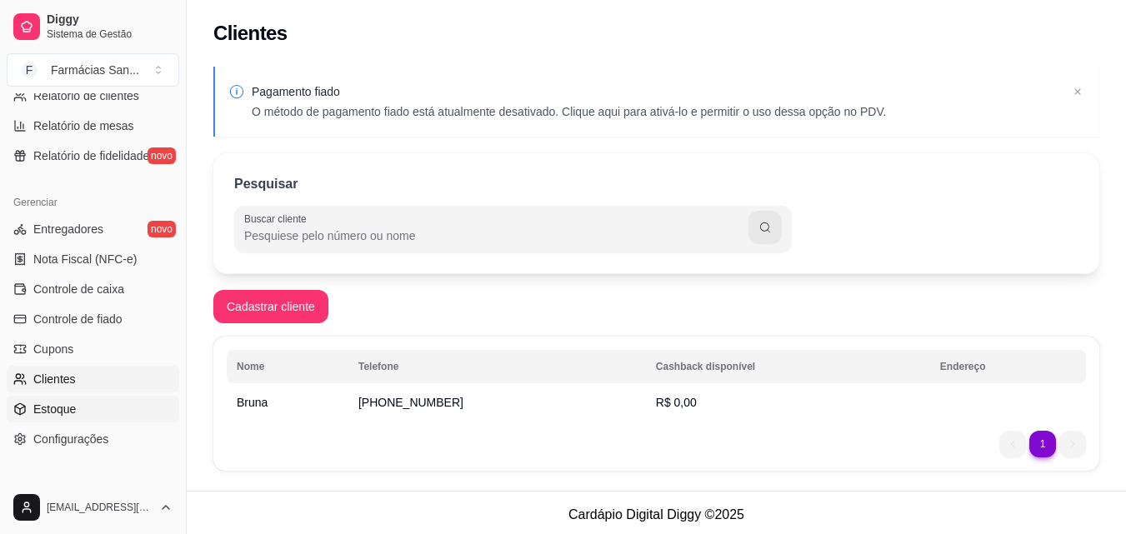
click at [73, 410] on span "Estoque" at bounding box center [54, 409] width 43 height 17
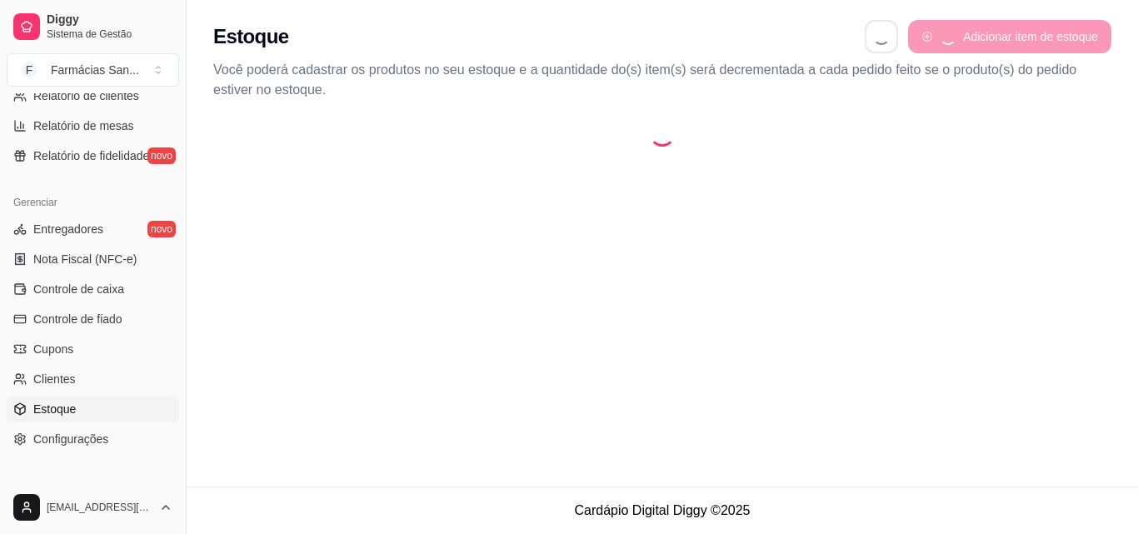
select select "QUANTITY_ORDER"
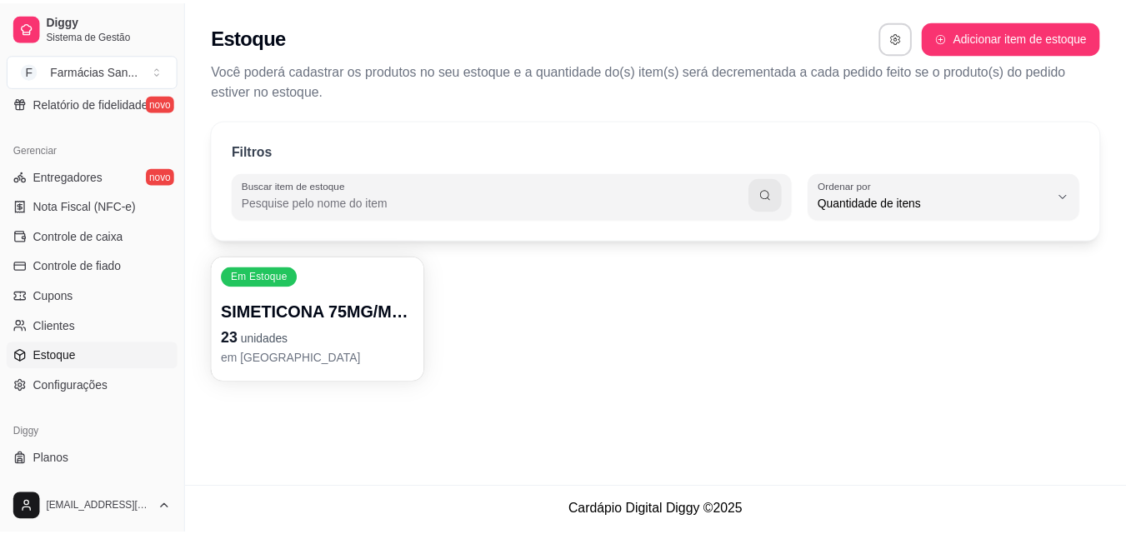
scroll to position [665, 0]
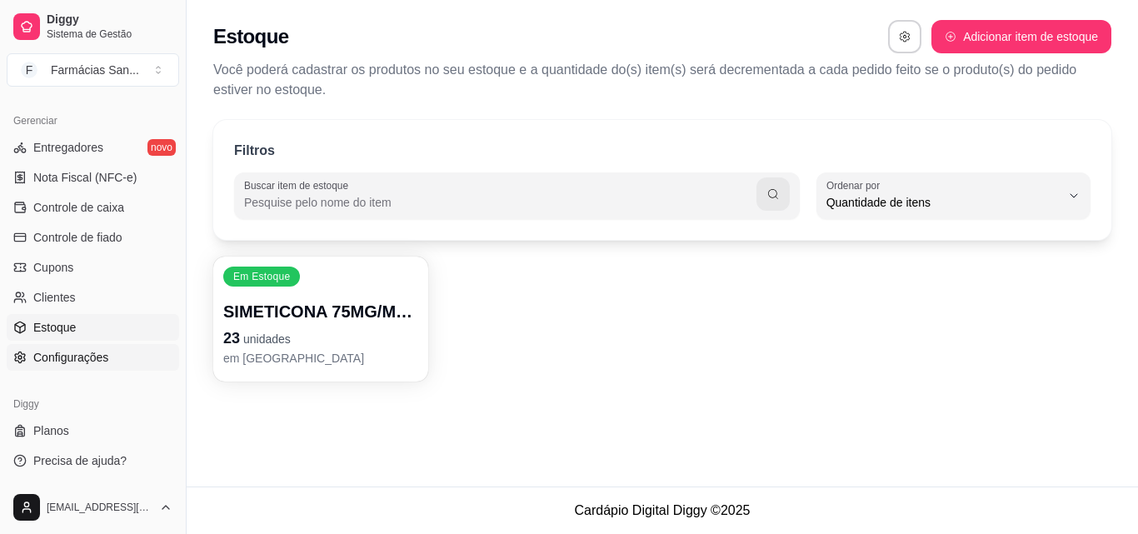
click at [72, 366] on link "Configurações" at bounding box center [93, 357] width 173 height 27
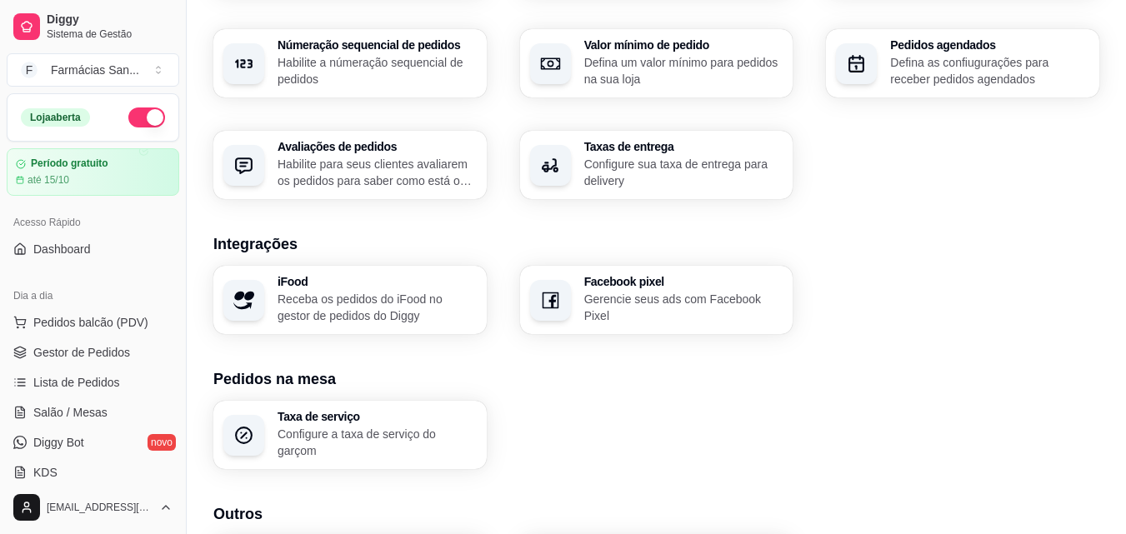
scroll to position [383, 0]
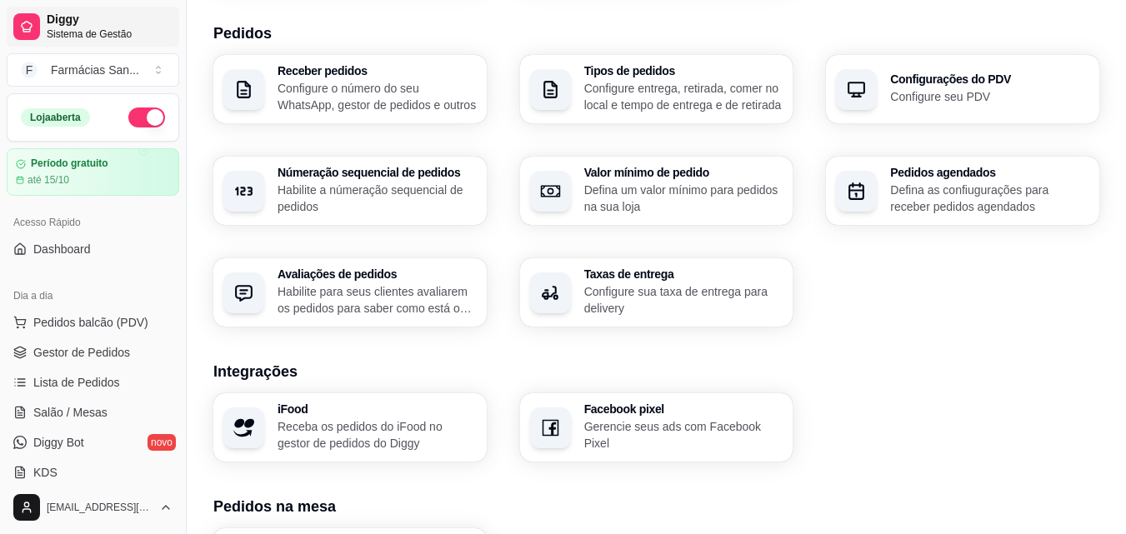
click at [92, 38] on span "Sistema de Gestão" at bounding box center [110, 34] width 126 height 13
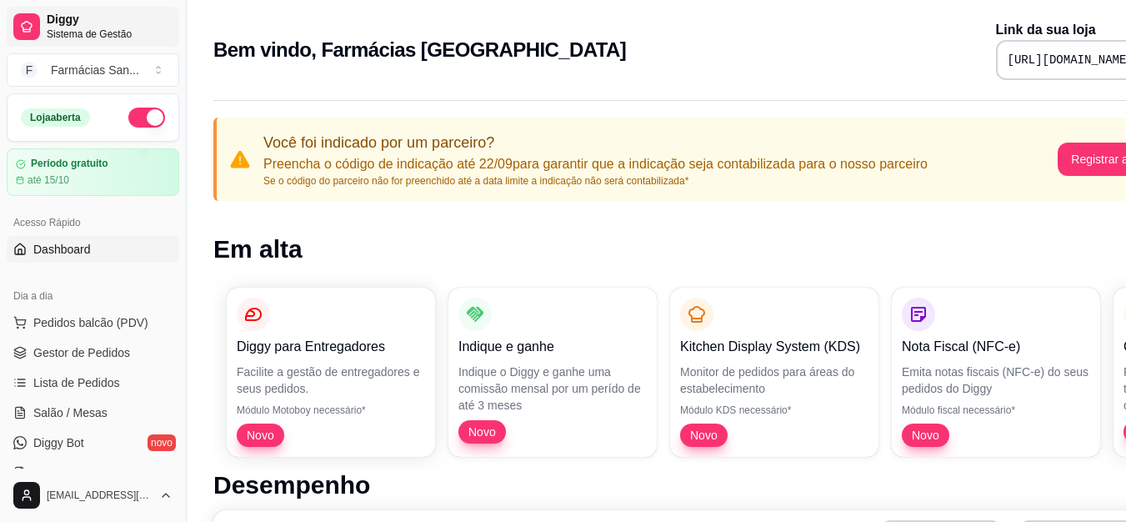
click at [98, 23] on span "Diggy" at bounding box center [110, 20] width 126 height 15
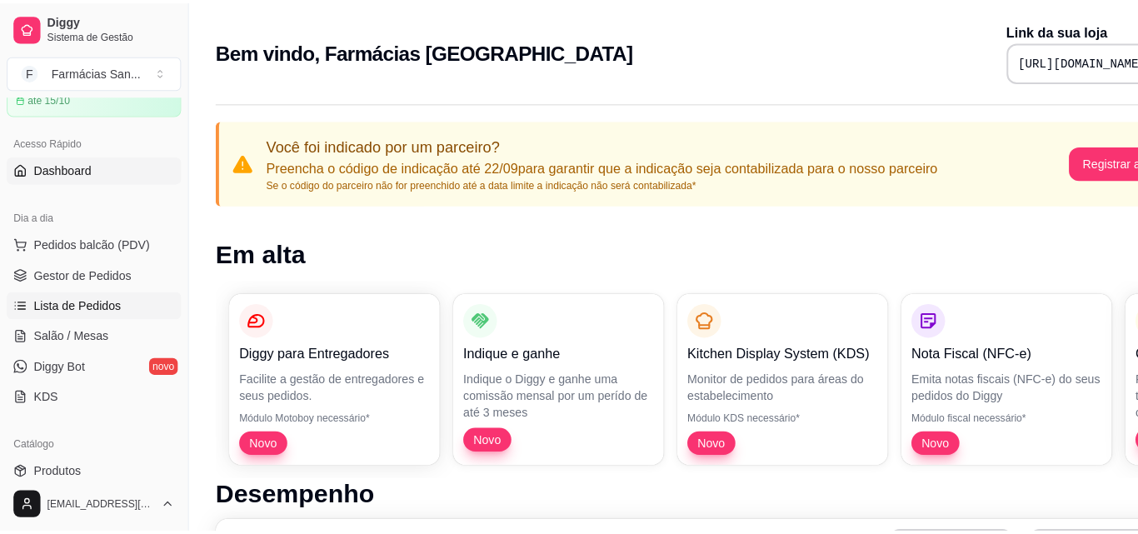
scroll to position [250, 0]
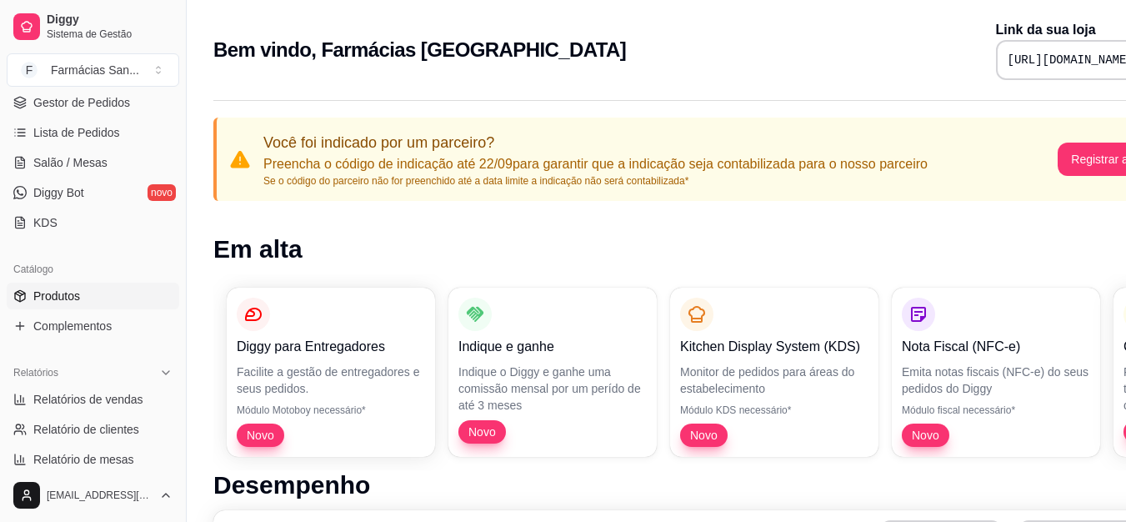
click at [71, 301] on span "Produtos" at bounding box center [56, 296] width 47 height 17
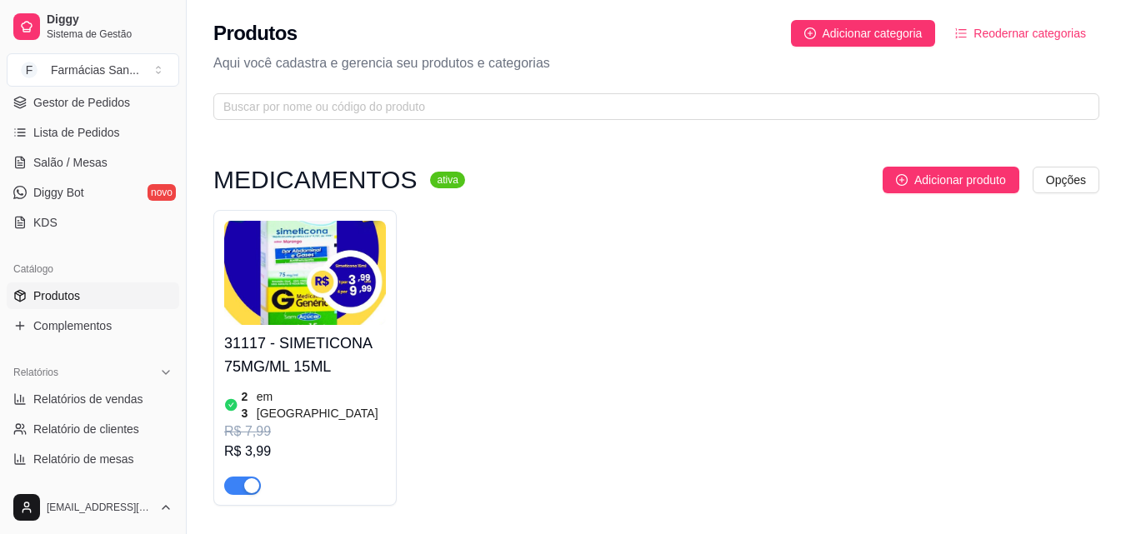
click at [308, 290] on img at bounding box center [305, 273] width 162 height 104
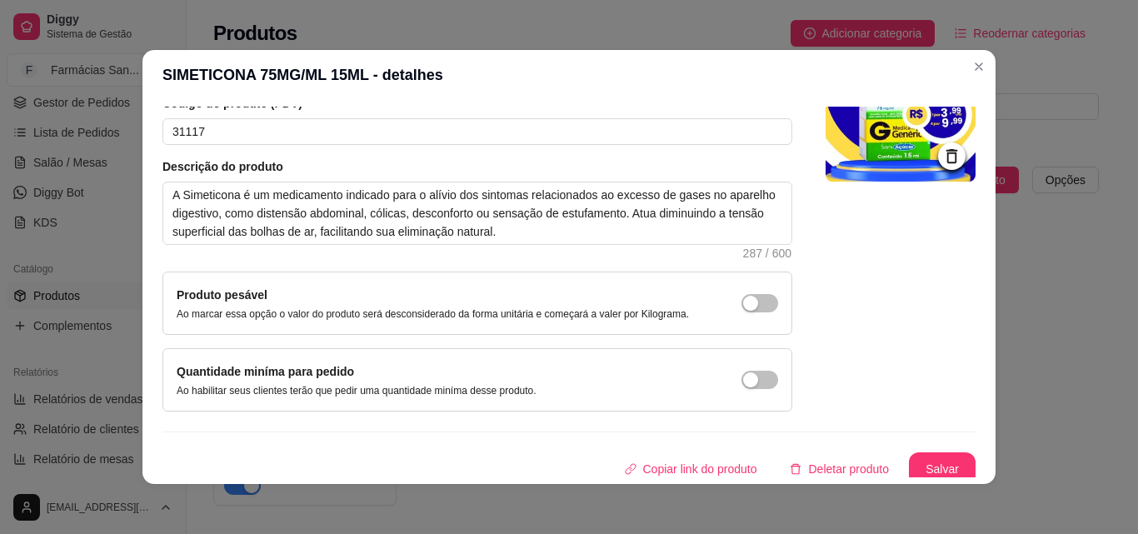
scroll to position [144, 0]
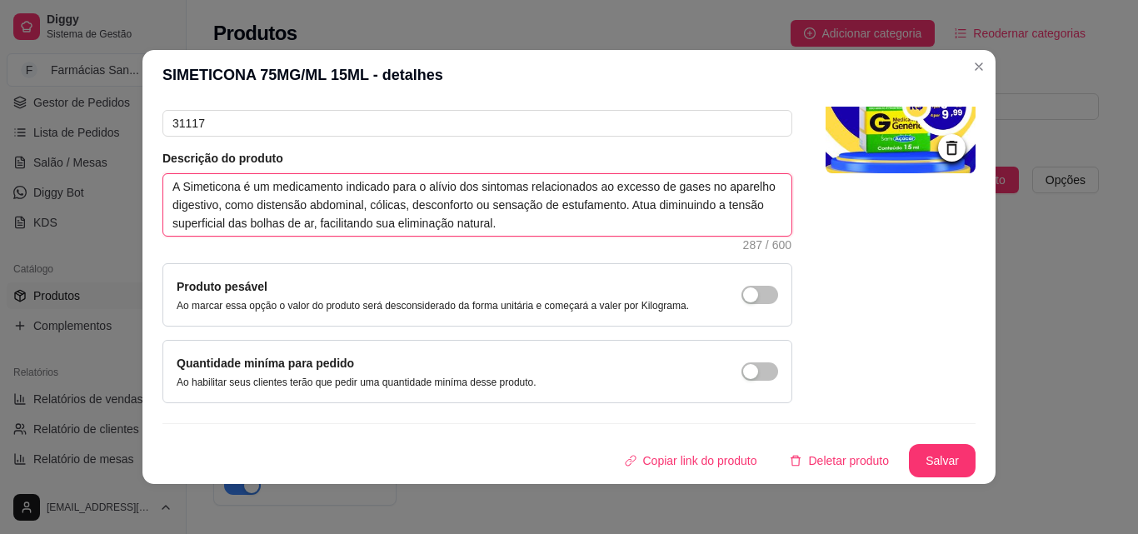
drag, startPoint x: 511, startPoint y: 222, endPoint x: 0, endPoint y: 173, distance: 513.1
click at [0, 173] on div "SIMETICONA 75MG/ML 15ML - detalhes Detalhes Preço e variações Disponibilidade C…" at bounding box center [569, 267] width 1138 height 534
